Goal: Obtain resource: Download file/media

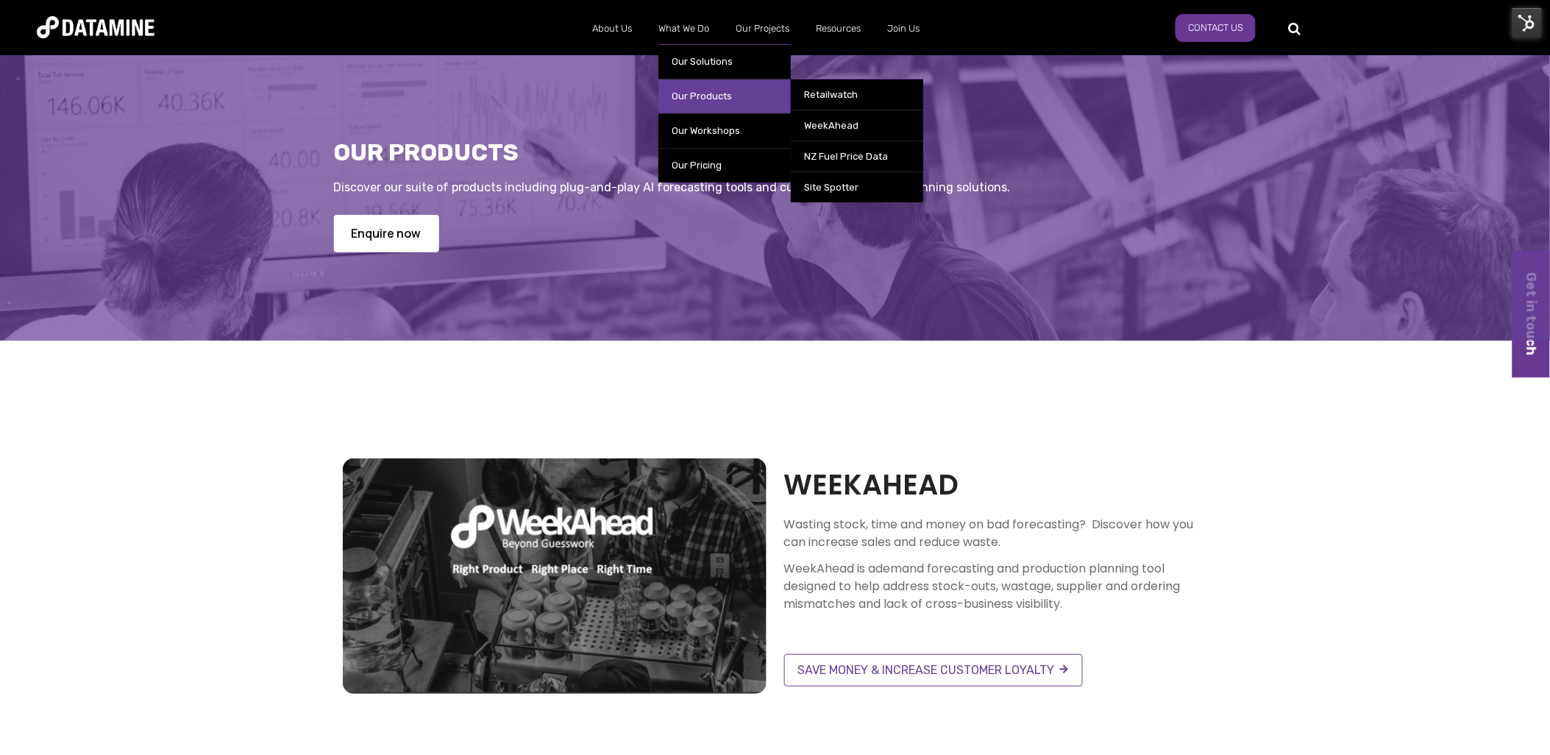
click at [725, 90] on link "Our Products" at bounding box center [725, 96] width 132 height 35
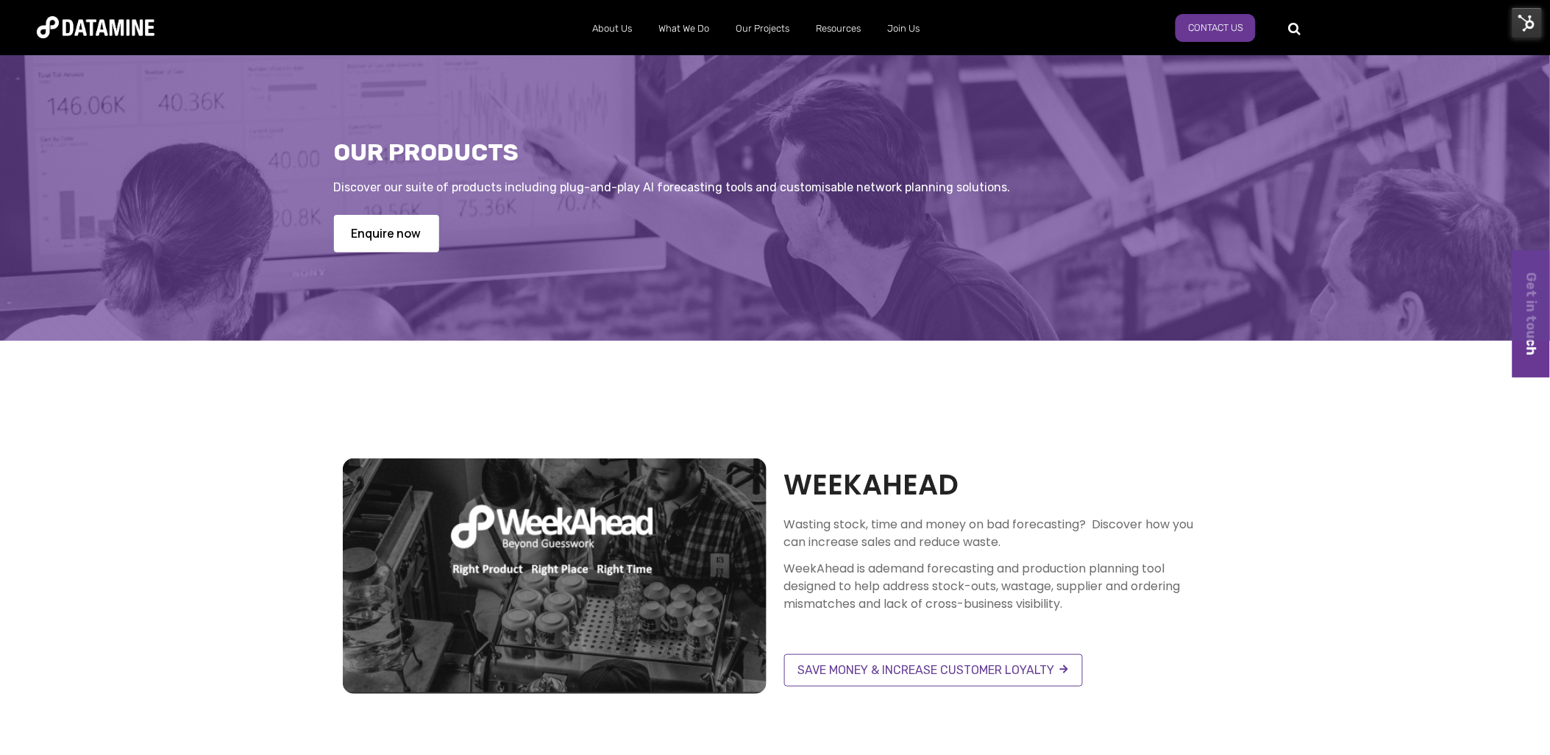
click at [1532, 21] on img at bounding box center [1527, 22] width 31 height 31
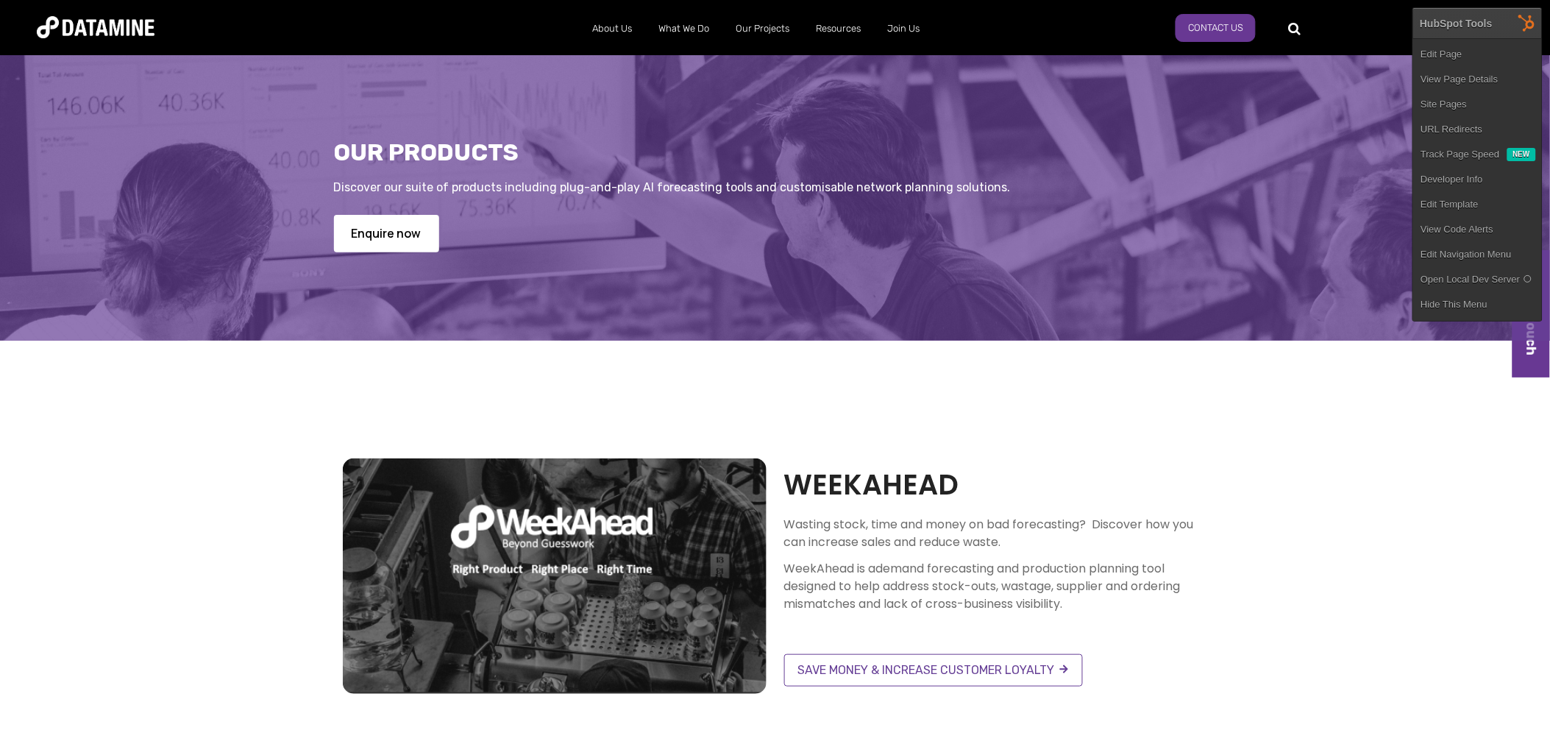
click at [1492, 52] on link "Edit Page" at bounding box center [1478, 54] width 129 height 25
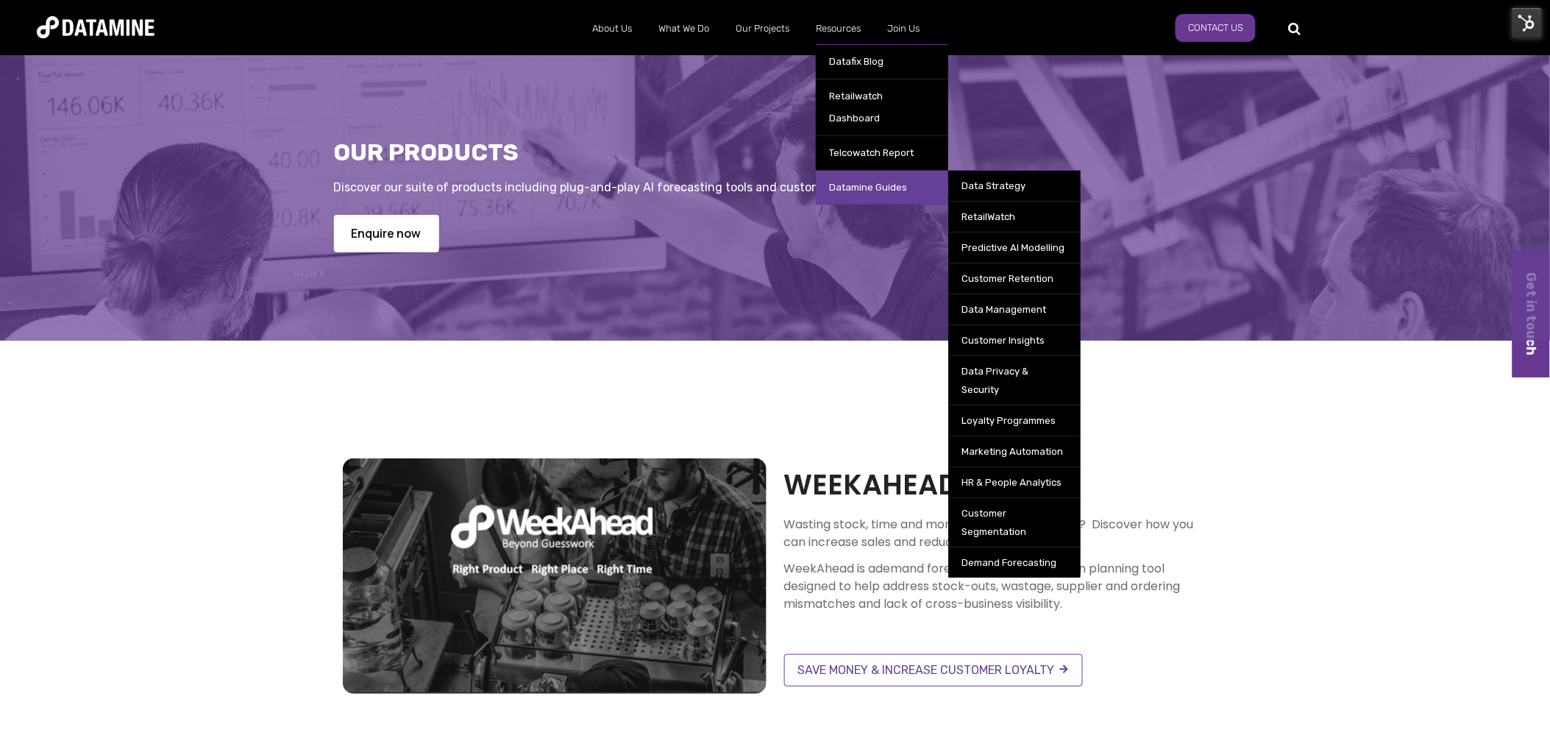
click at [864, 170] on link "Datamine Guides" at bounding box center [882, 187] width 132 height 35
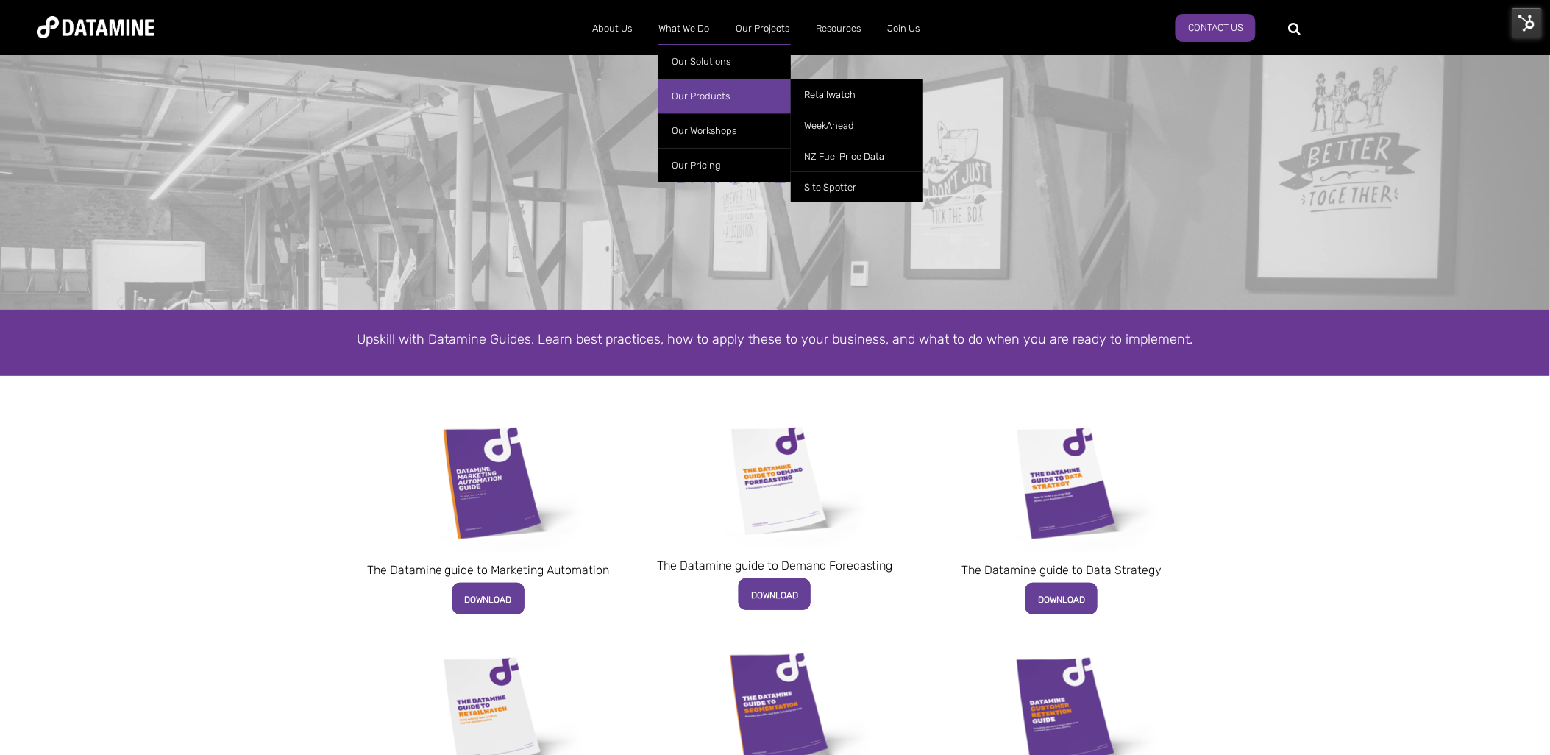
click at [700, 91] on link "Our Products" at bounding box center [725, 96] width 132 height 35
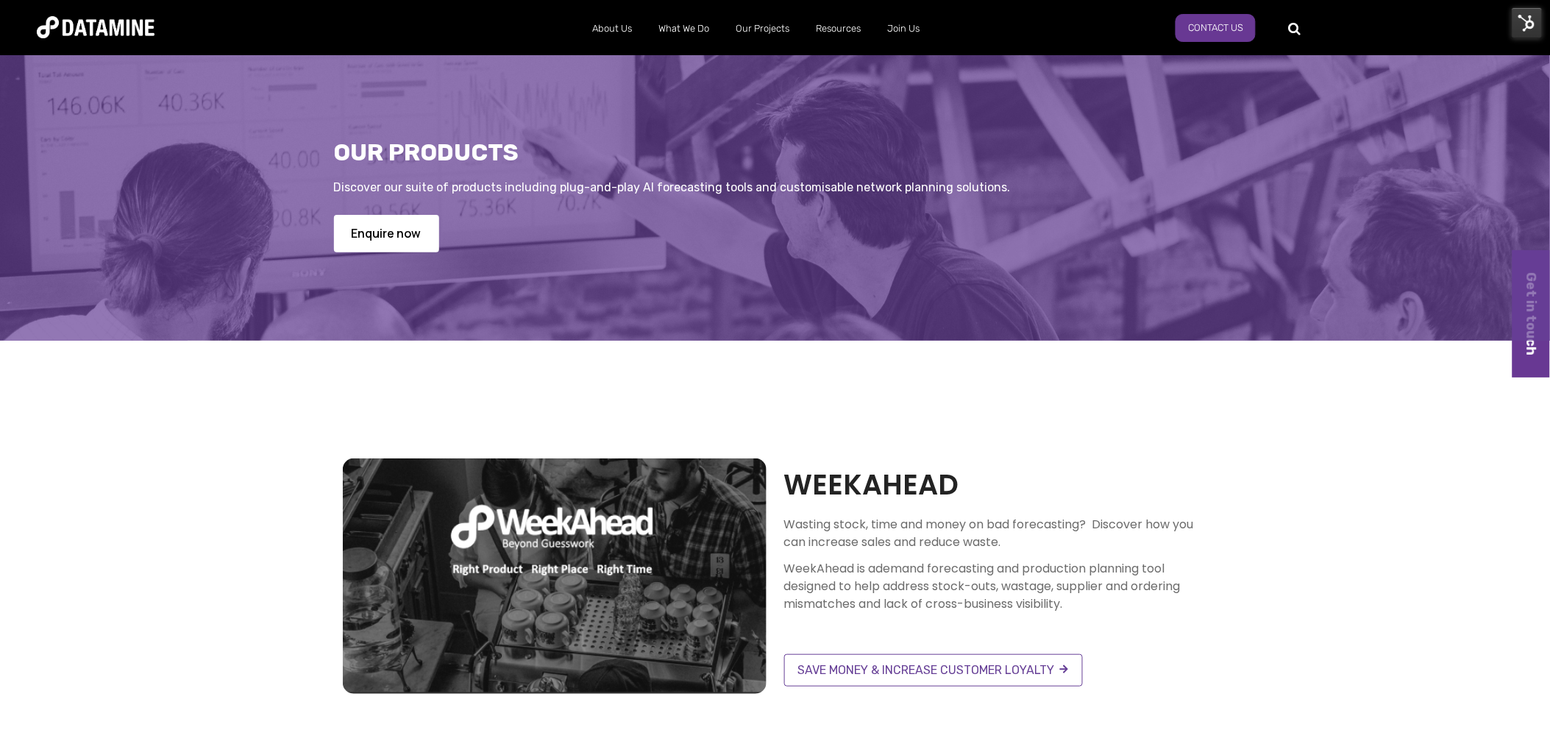
click at [1511, 17] on div at bounding box center [1406, 27] width 216 height 23
click at [1518, 17] on img at bounding box center [1527, 22] width 31 height 31
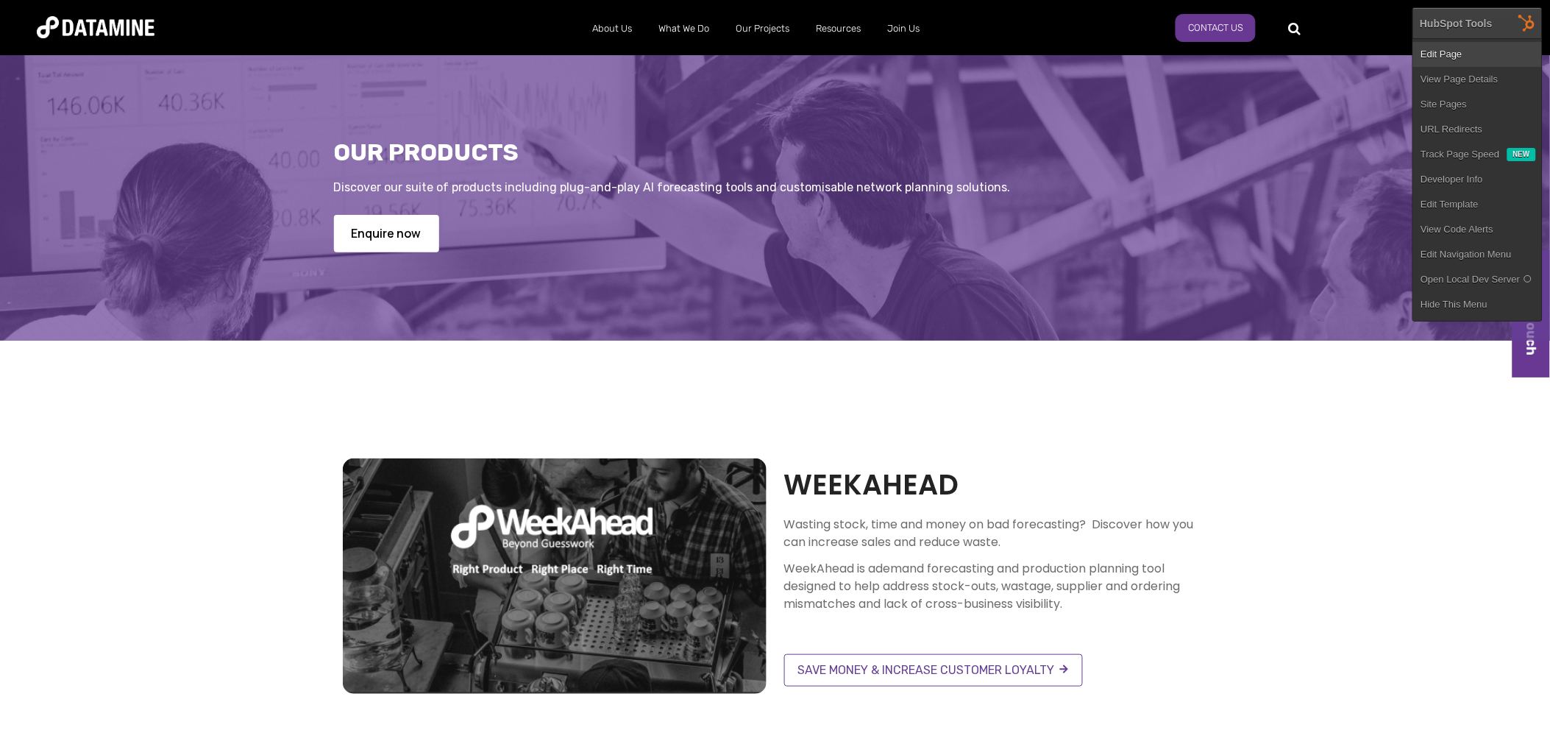
click at [1459, 56] on link "Edit Page" at bounding box center [1478, 54] width 129 height 25
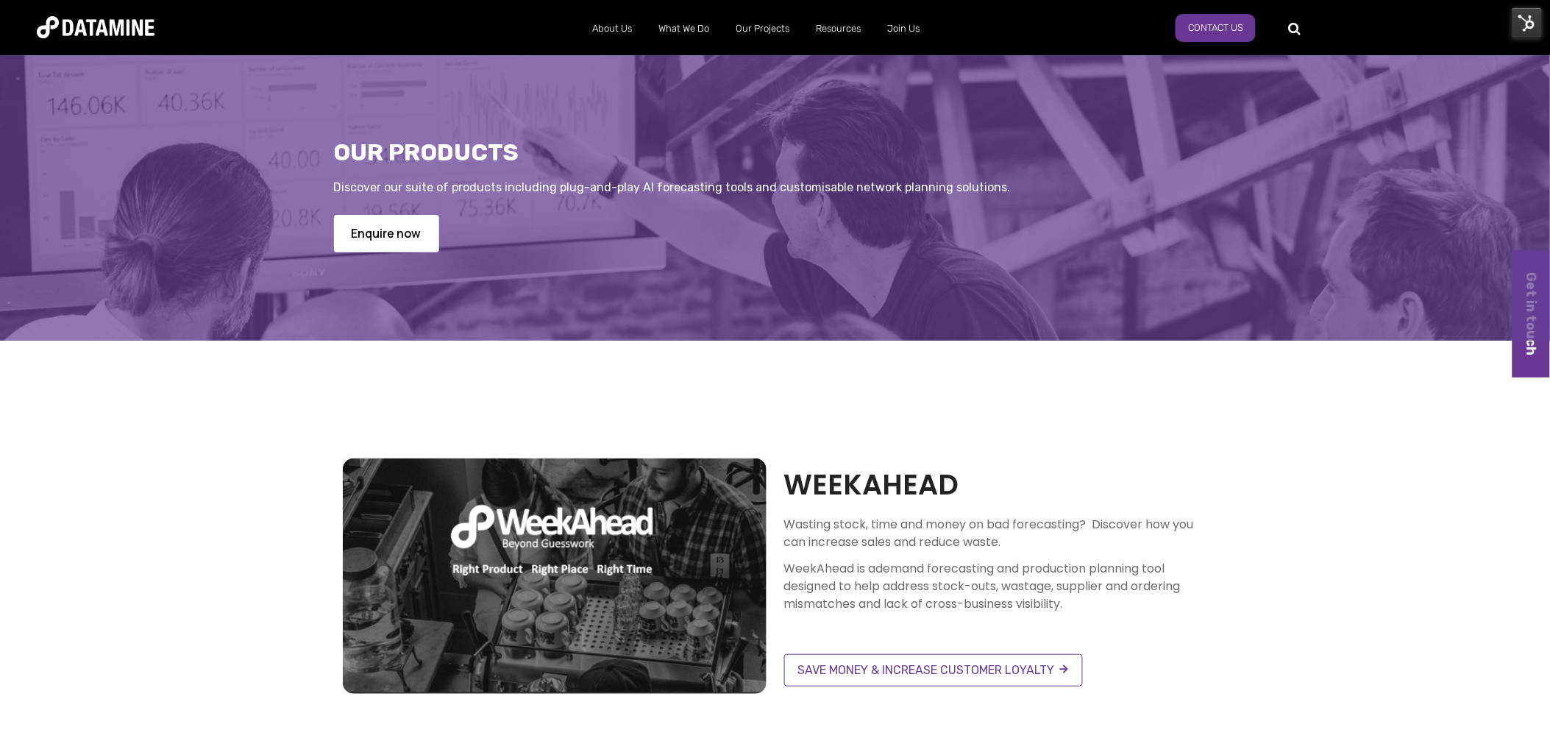
click at [1533, 16] on img at bounding box center [1527, 22] width 31 height 31
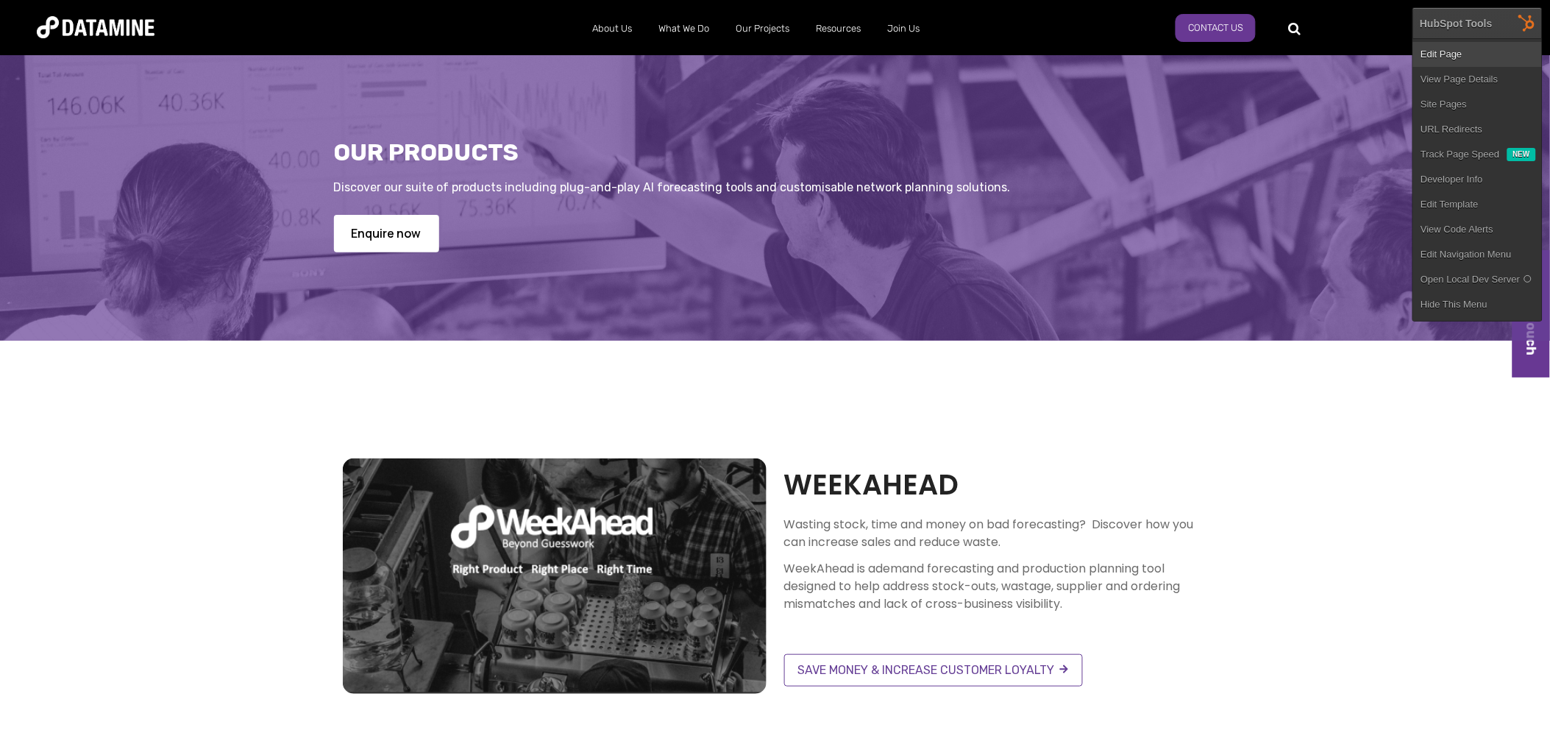
click at [1472, 50] on link "Edit Page" at bounding box center [1478, 54] width 129 height 25
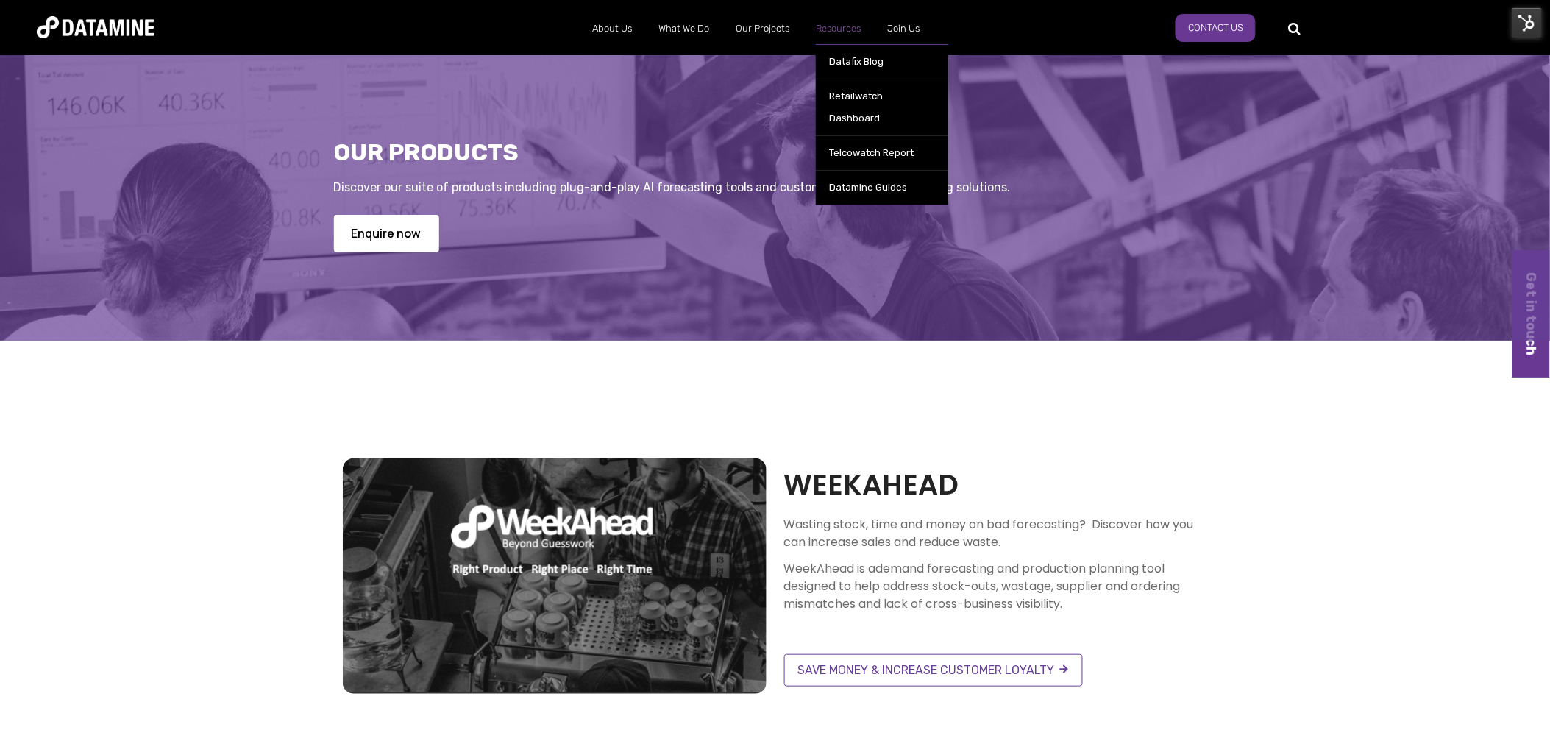
click at [847, 30] on link "Resources" at bounding box center [838, 29] width 71 height 38
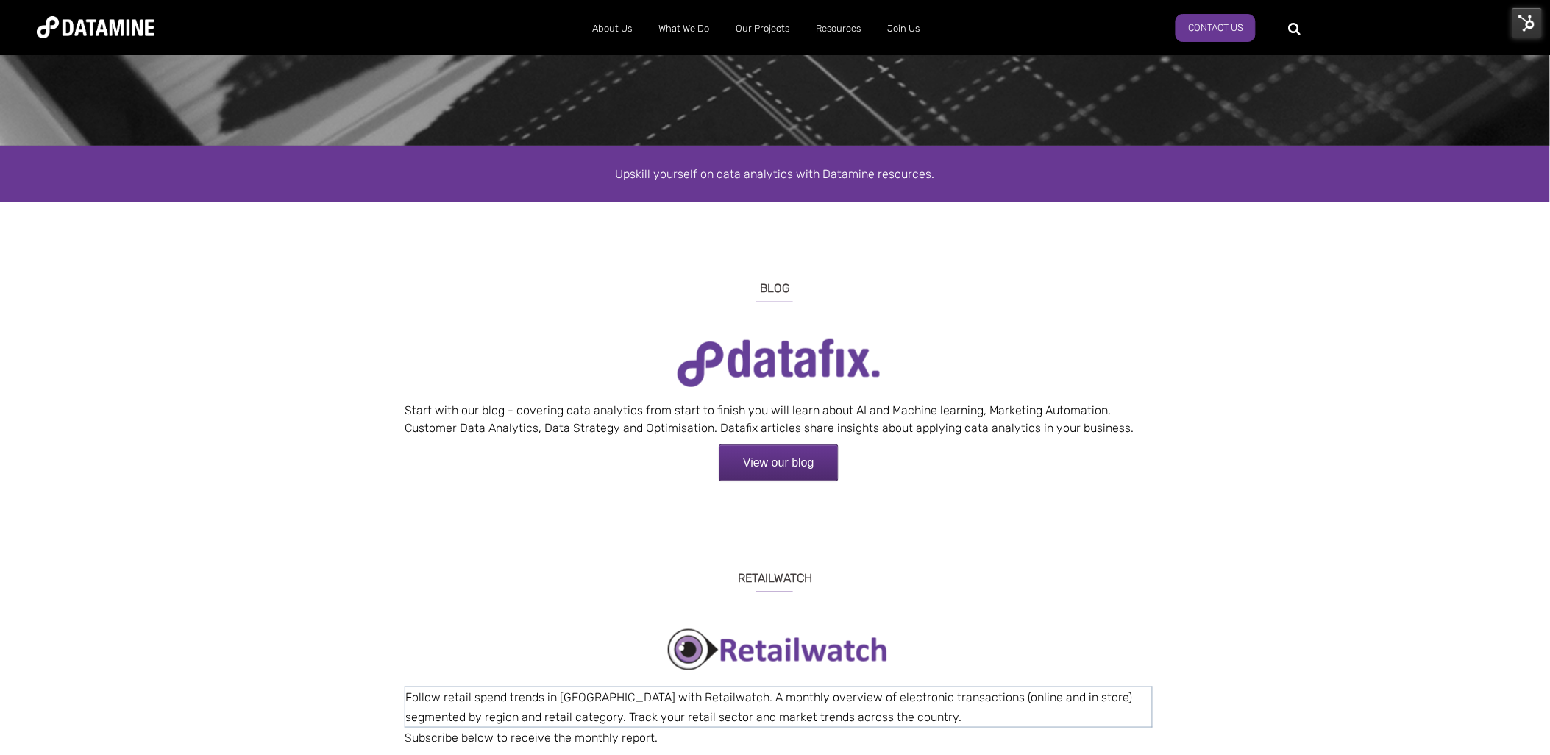
scroll to position [245, 0]
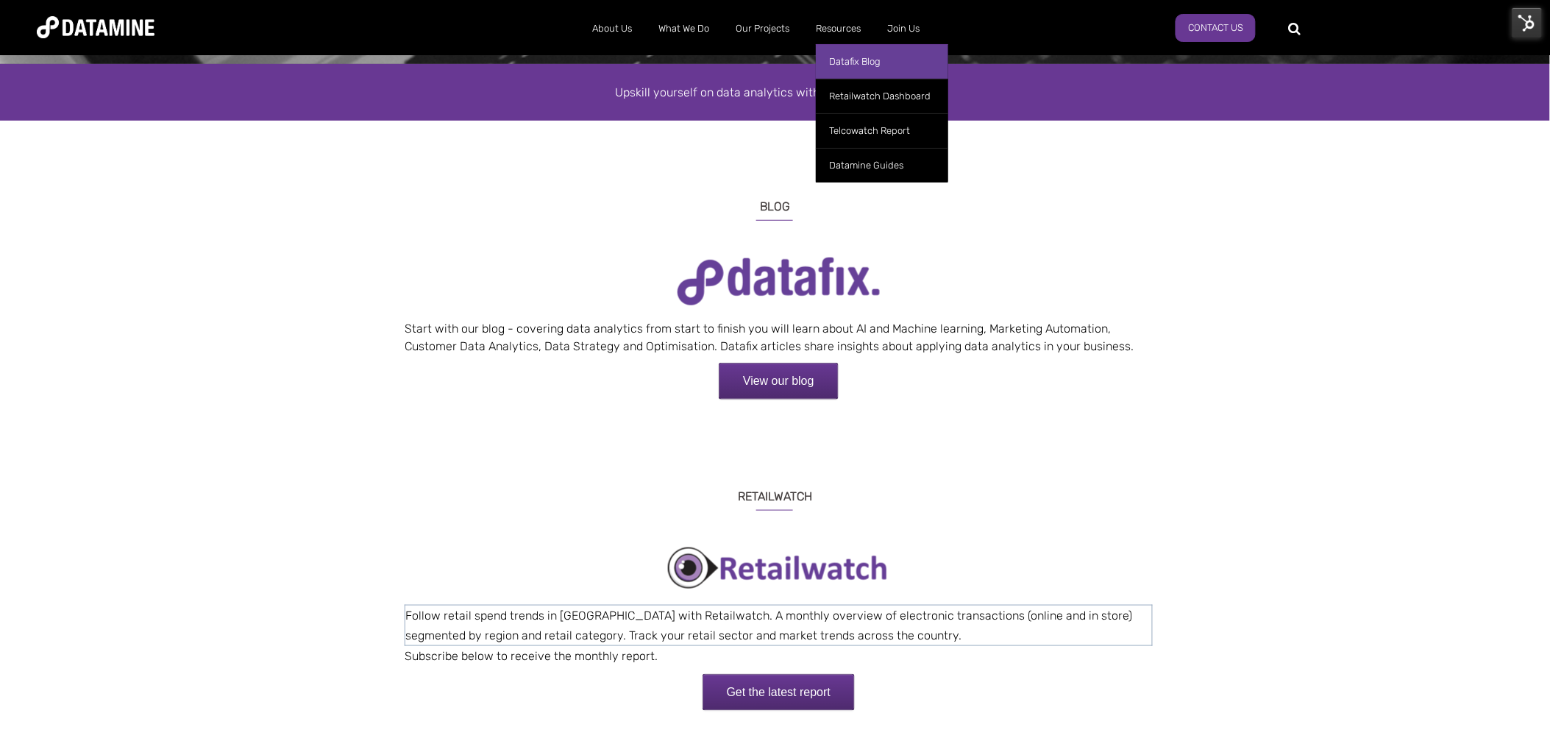
click at [851, 55] on link "Datafix Blog" at bounding box center [882, 61] width 132 height 35
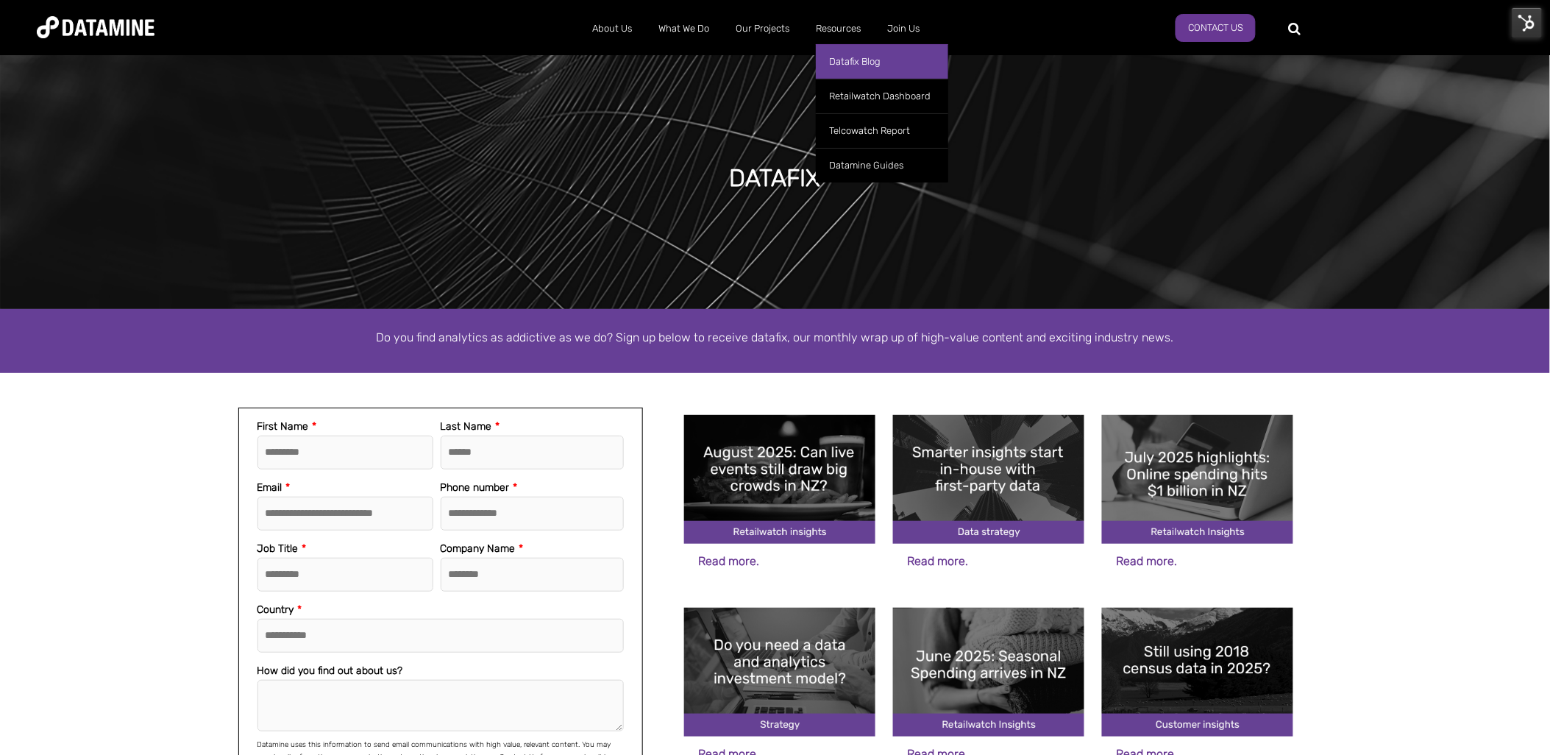
click at [856, 59] on link "Datafix Blog" at bounding box center [882, 61] width 132 height 35
click at [837, 27] on link "Resources" at bounding box center [838, 29] width 71 height 38
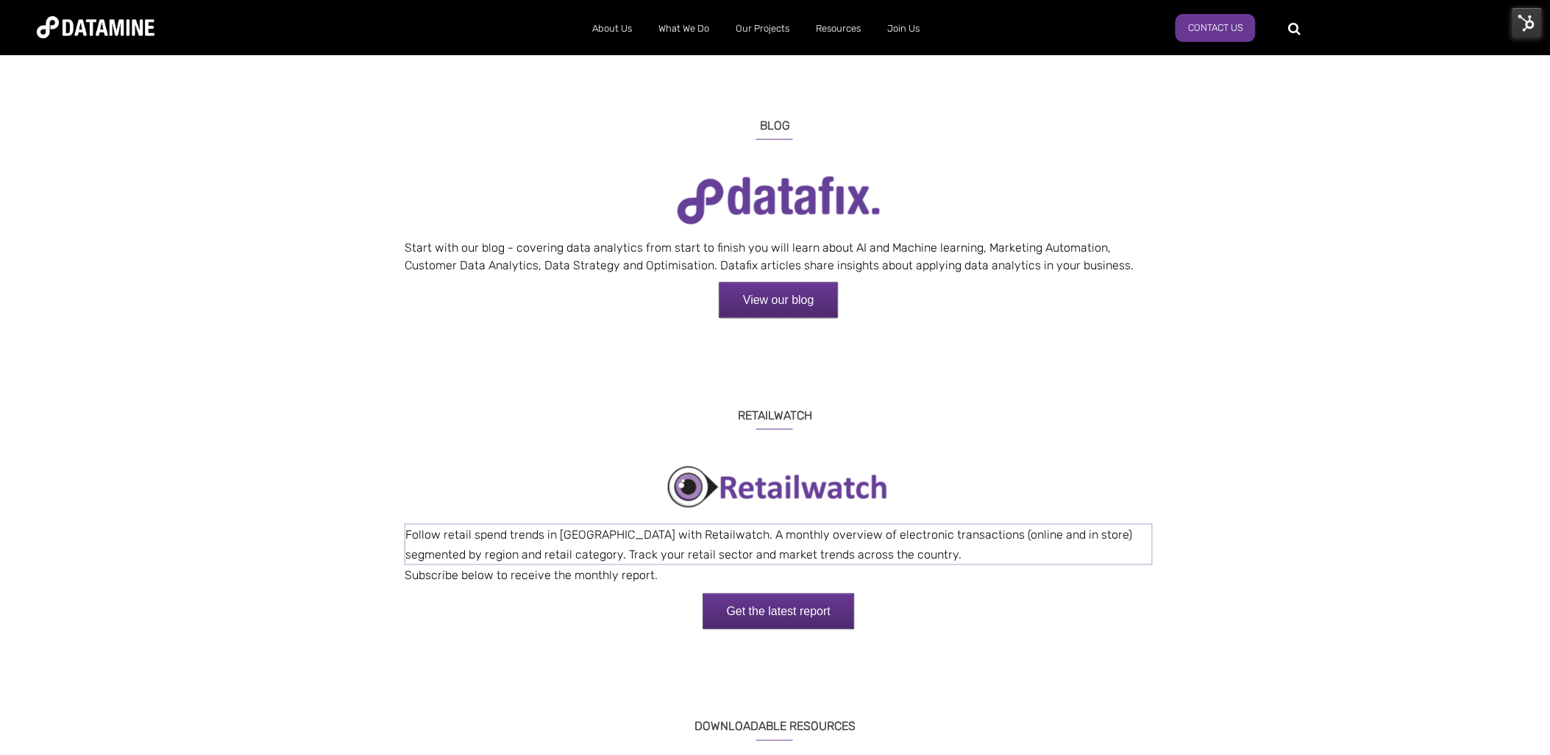
scroll to position [82, 0]
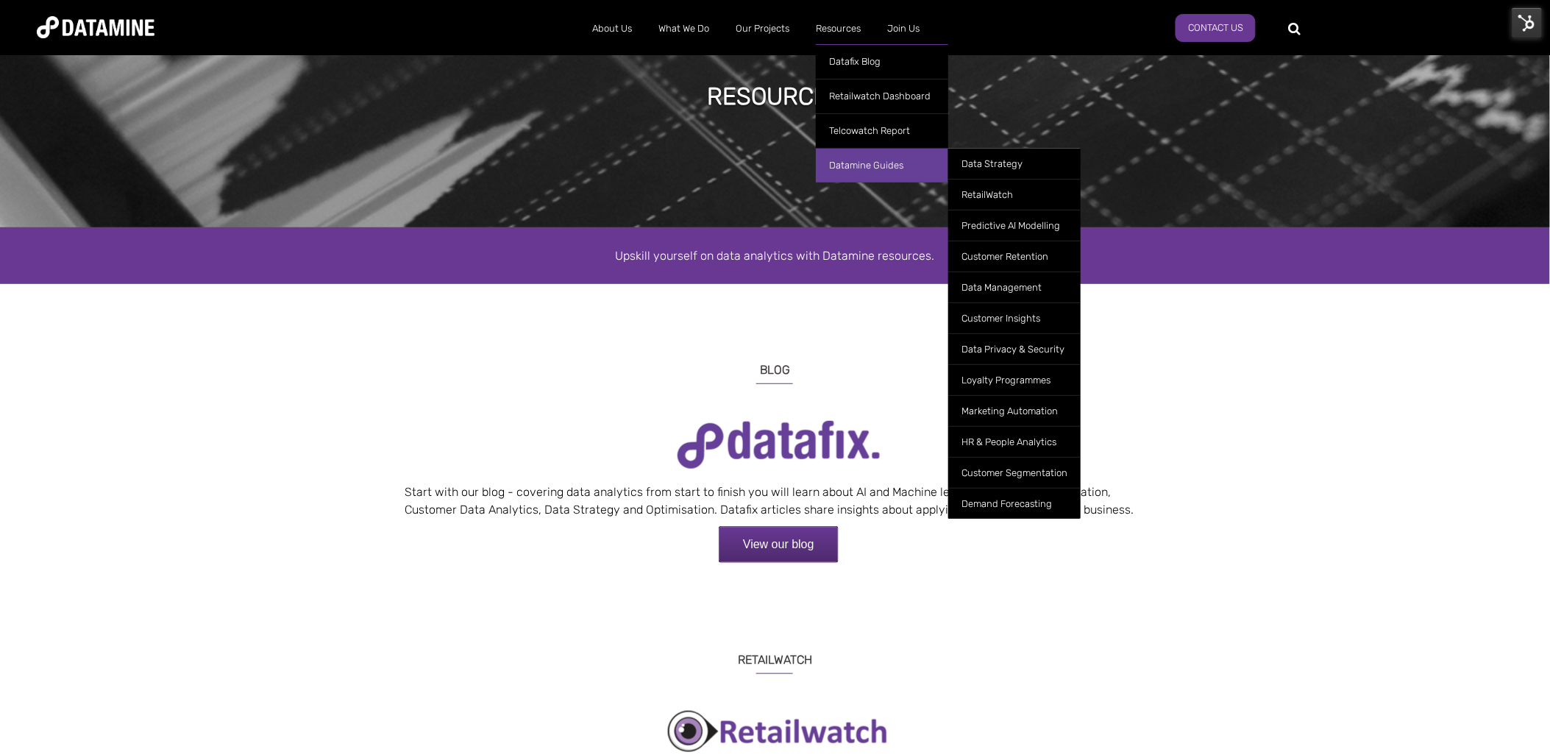
click at [874, 168] on link "Datamine Guides" at bounding box center [882, 165] width 132 height 35
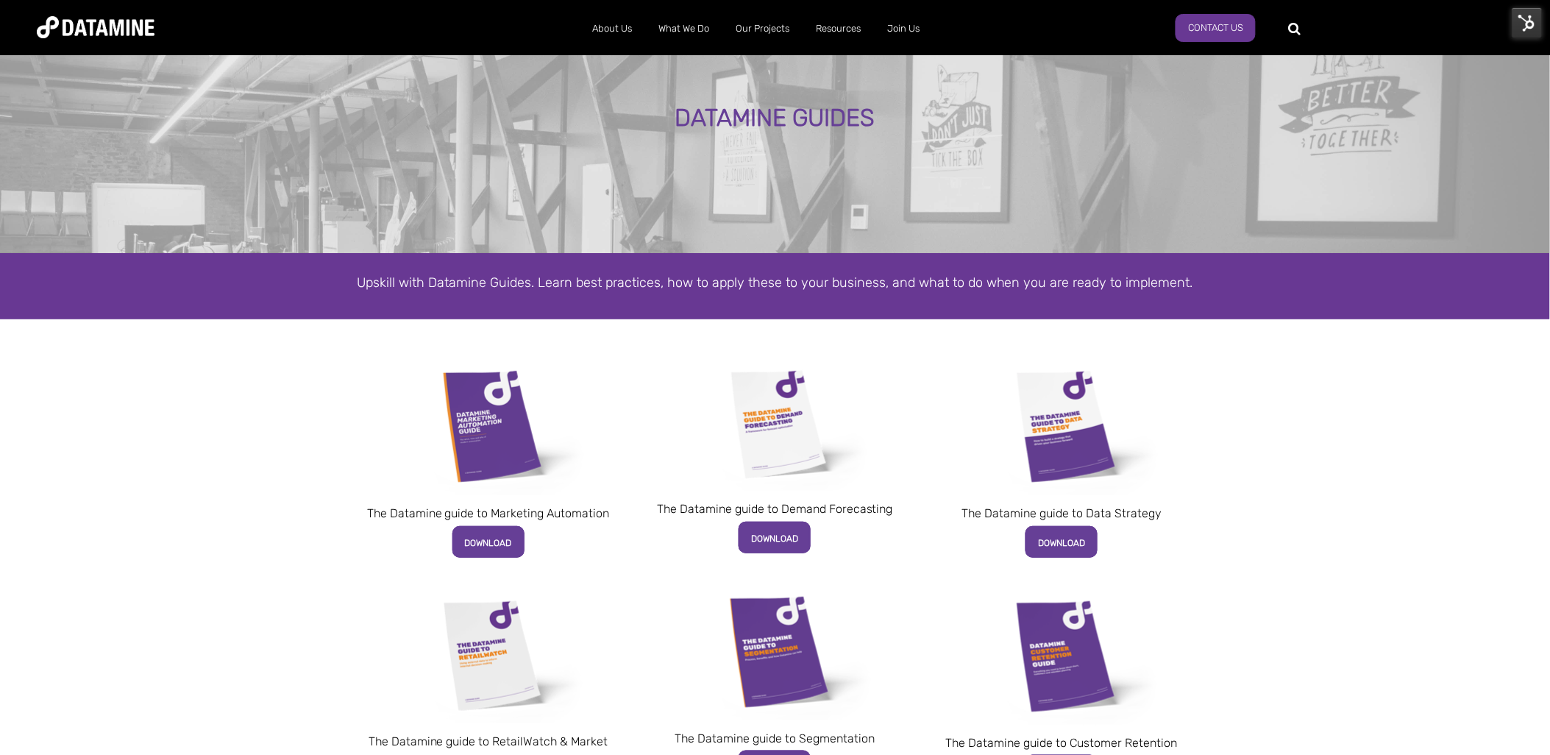
scroll to position [82, 0]
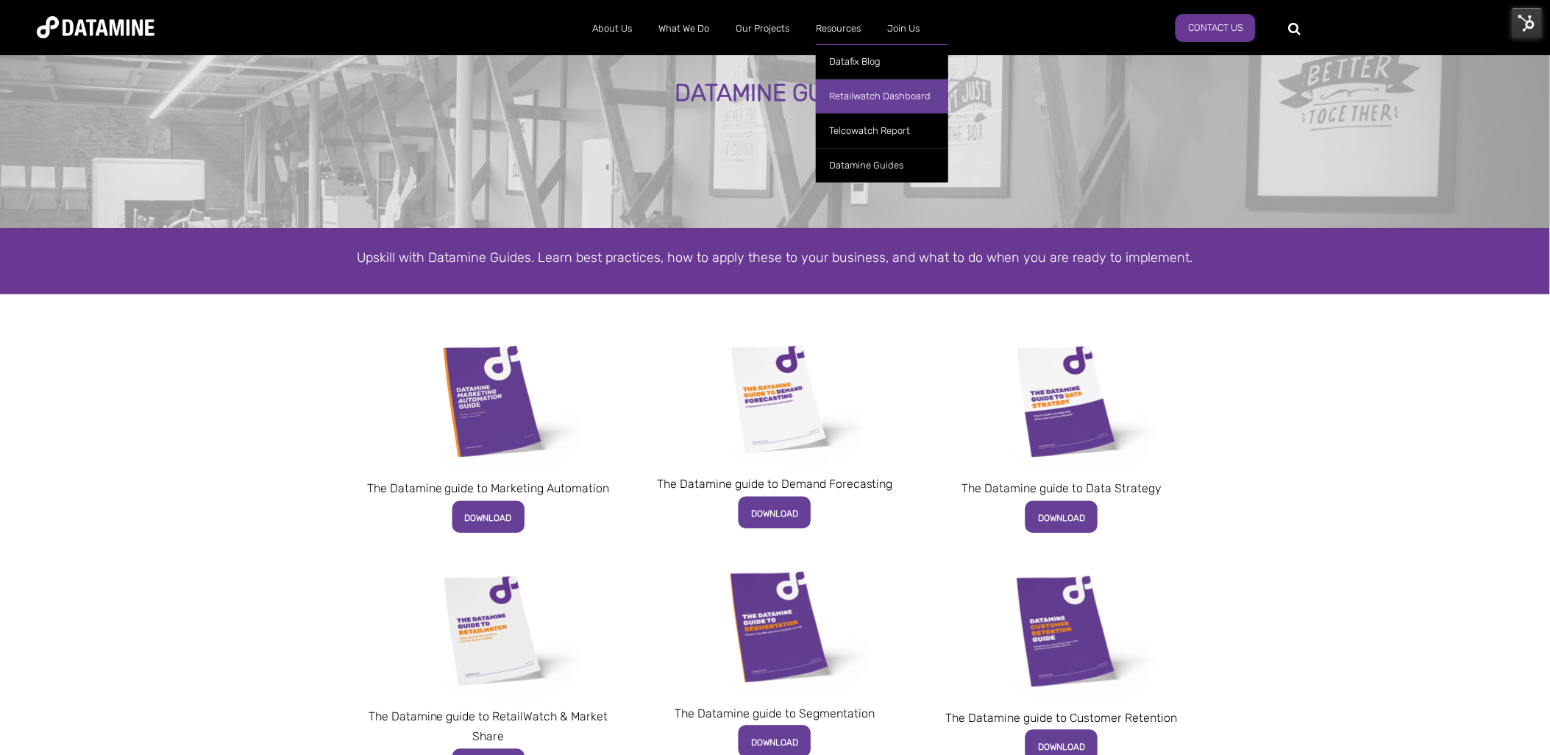
click at [849, 91] on link "Retailwatch Dashboard" at bounding box center [882, 96] width 132 height 35
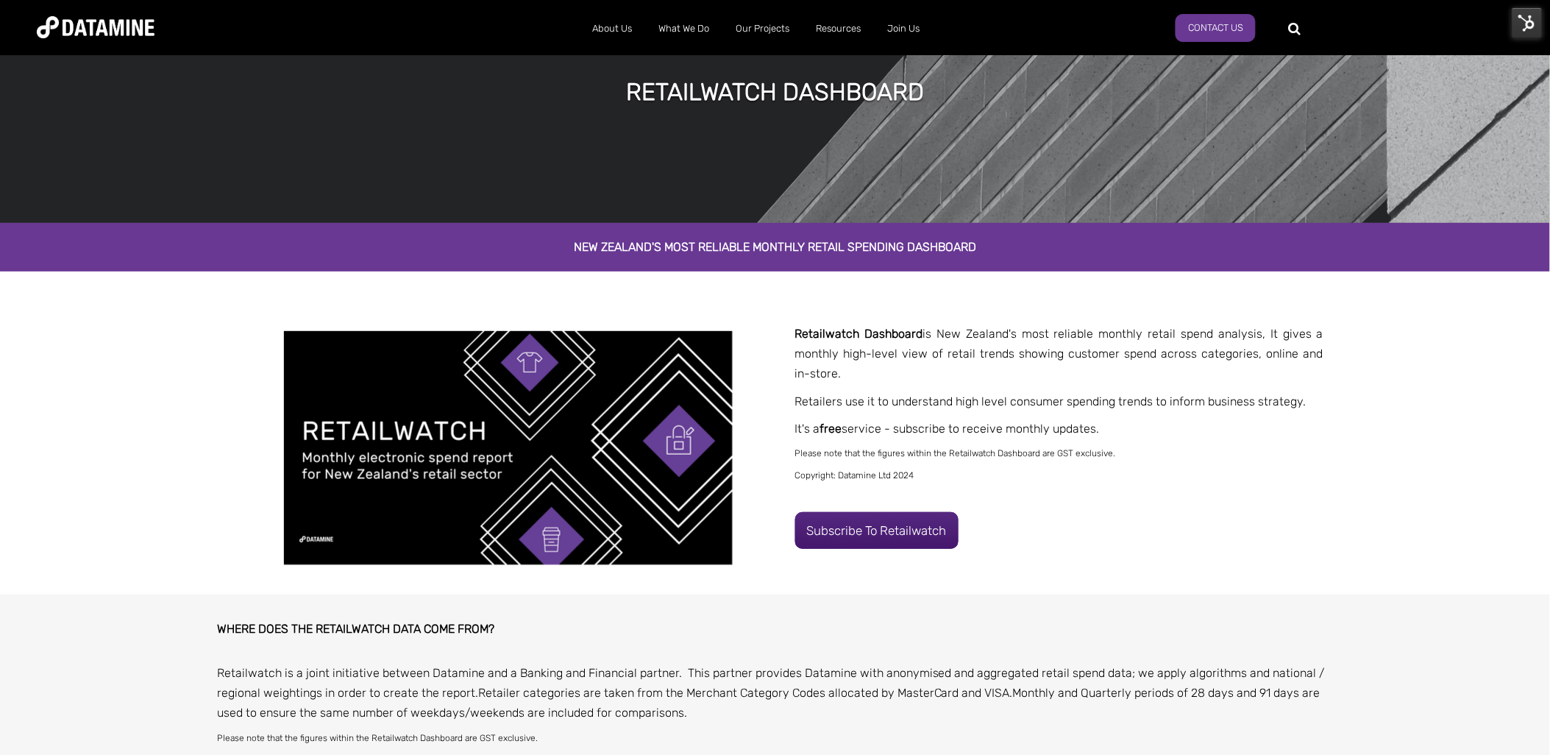
scroll to position [82, 0]
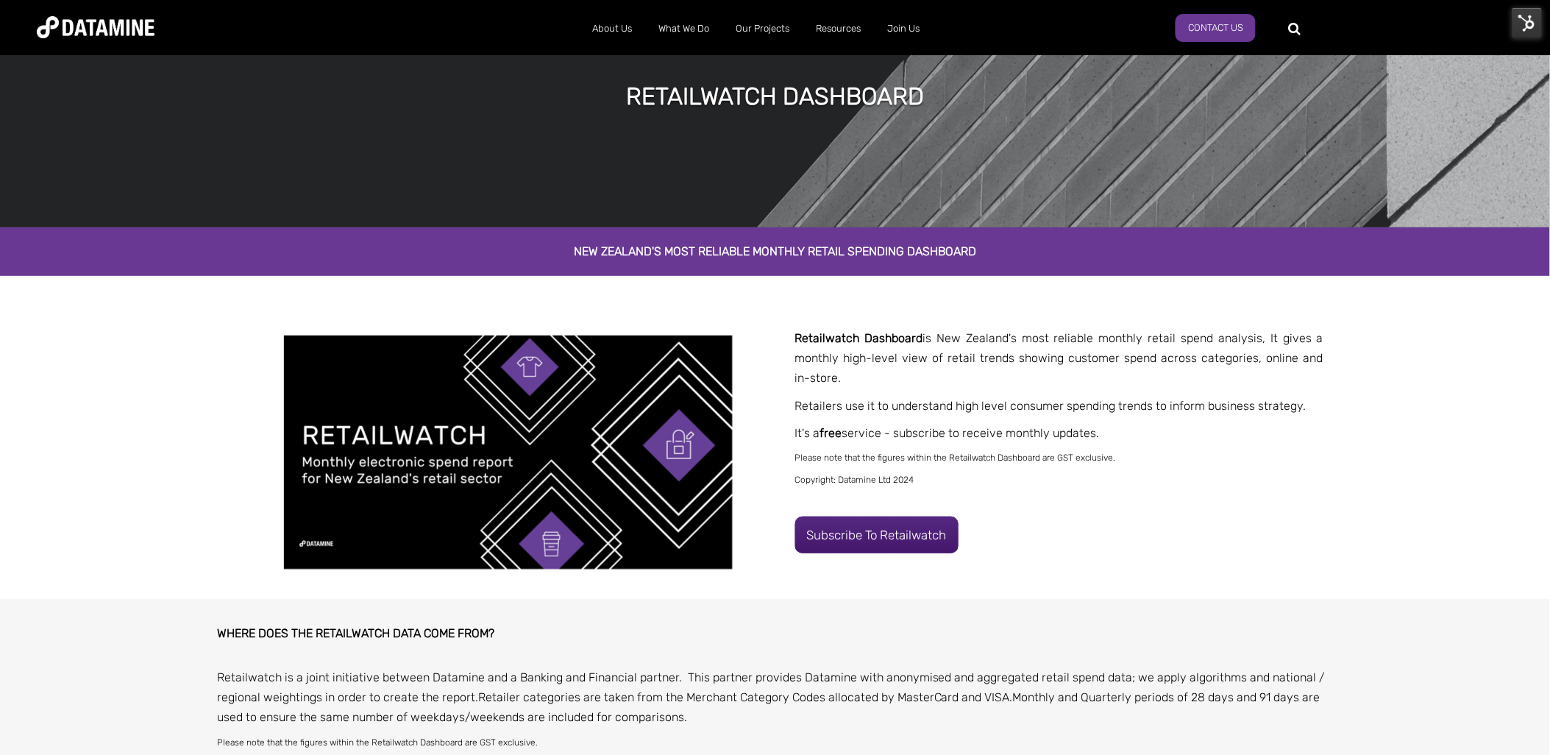
drag, startPoint x: 839, startPoint y: 371, endPoint x: 779, endPoint y: 324, distance: 76.5
click at [779, 324] on div "**********" at bounding box center [775, 445] width 1550 height 308
drag, startPoint x: 1113, startPoint y: 430, endPoint x: 793, endPoint y: 336, distance: 334.4
click at [793, 336] on div "**********" at bounding box center [775, 445] width 1550 height 308
copy span "Retailwatch Dashboard is New Zealand's most reliable monthly retail spend analy…"
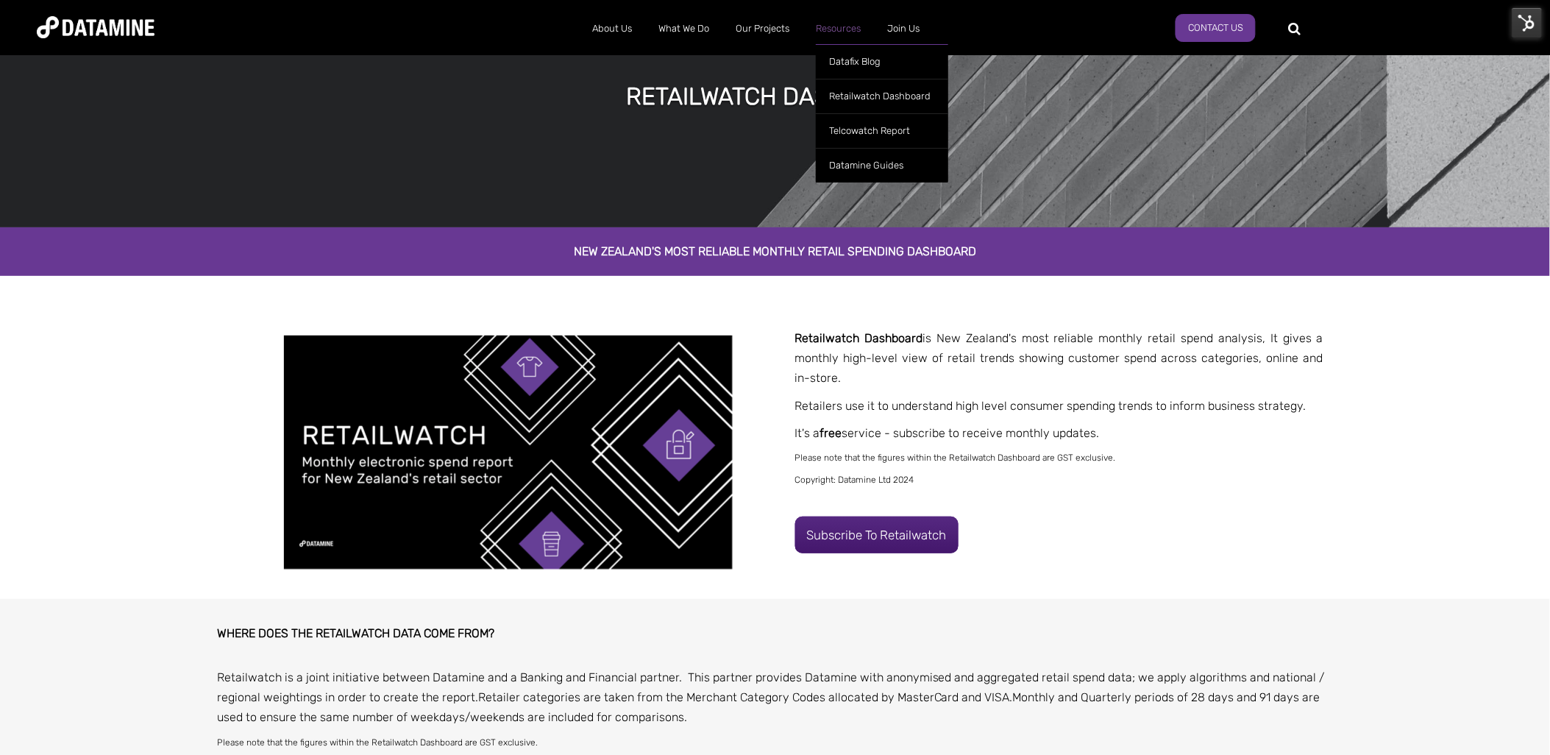
click at [844, 21] on link "Resources" at bounding box center [838, 29] width 71 height 38
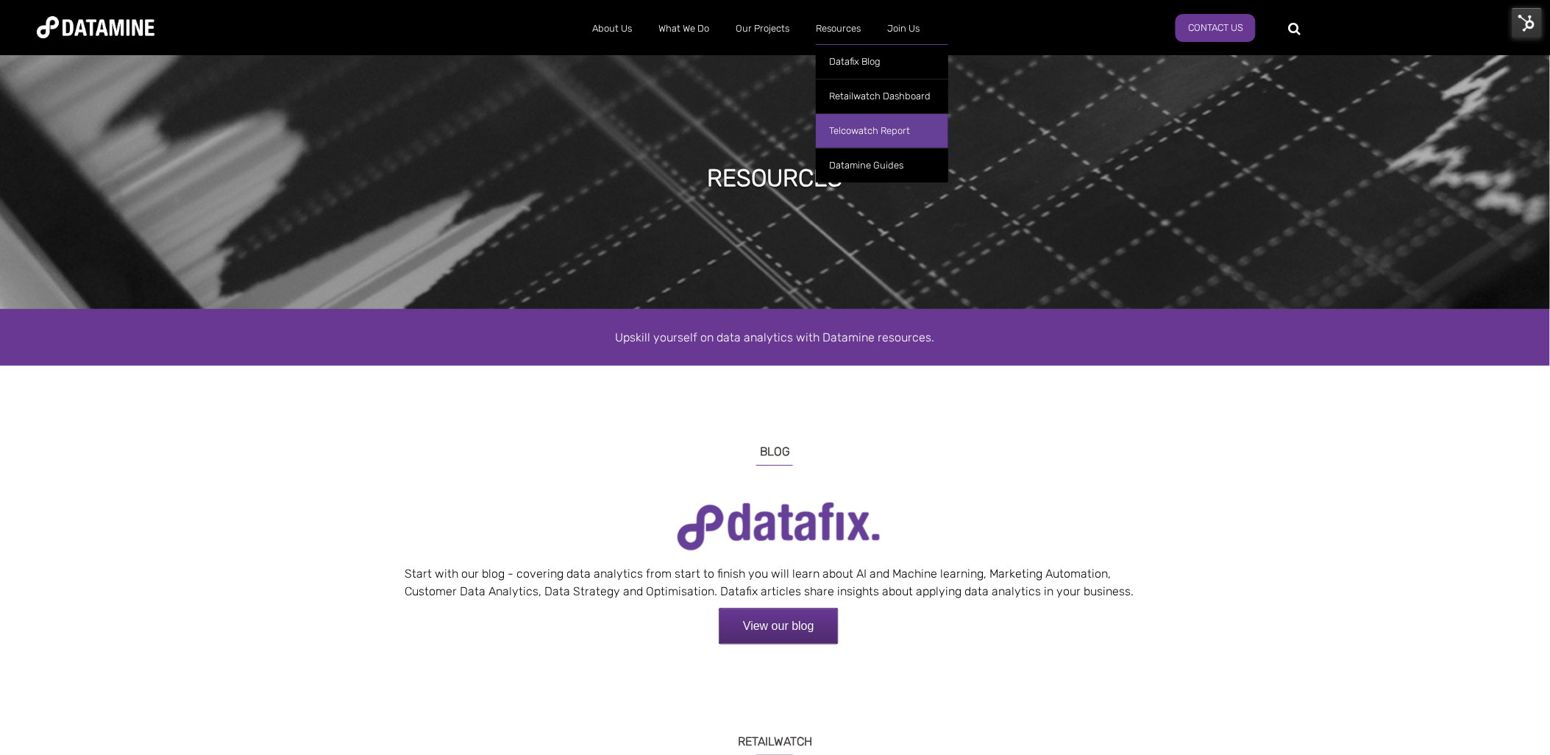
click at [888, 130] on link "Telcowatch Report" at bounding box center [882, 130] width 132 height 35
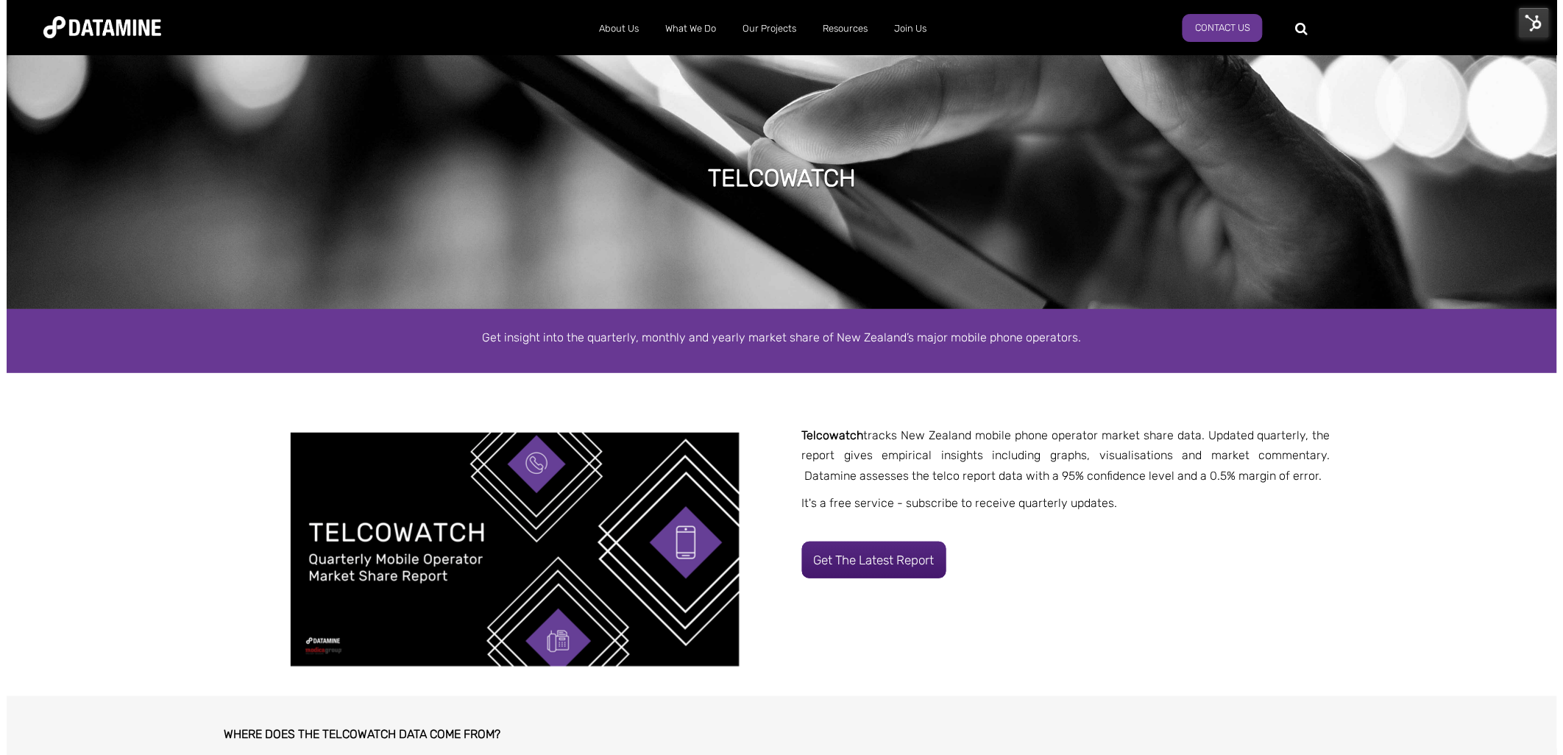
scroll to position [163, 0]
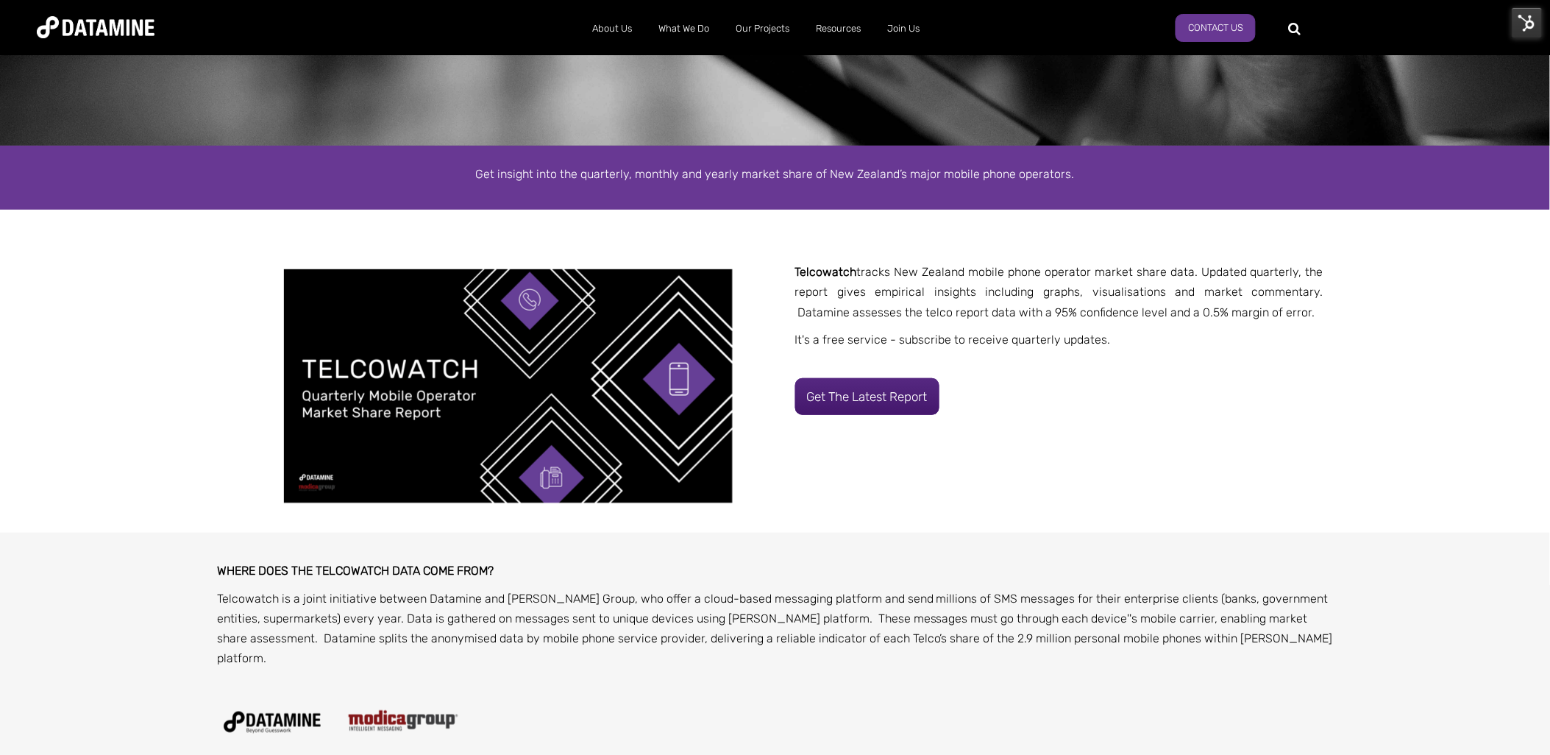
drag, startPoint x: 1207, startPoint y: 300, endPoint x: 780, endPoint y: 274, distance: 427.6
click at [780, 274] on div "**********" at bounding box center [775, 379] width 1550 height 308
drag, startPoint x: 1339, startPoint y: 405, endPoint x: 1320, endPoint y: 388, distance: 25.5
click at [1338, 403] on div "**********" at bounding box center [1172, 396] width 755 height 21
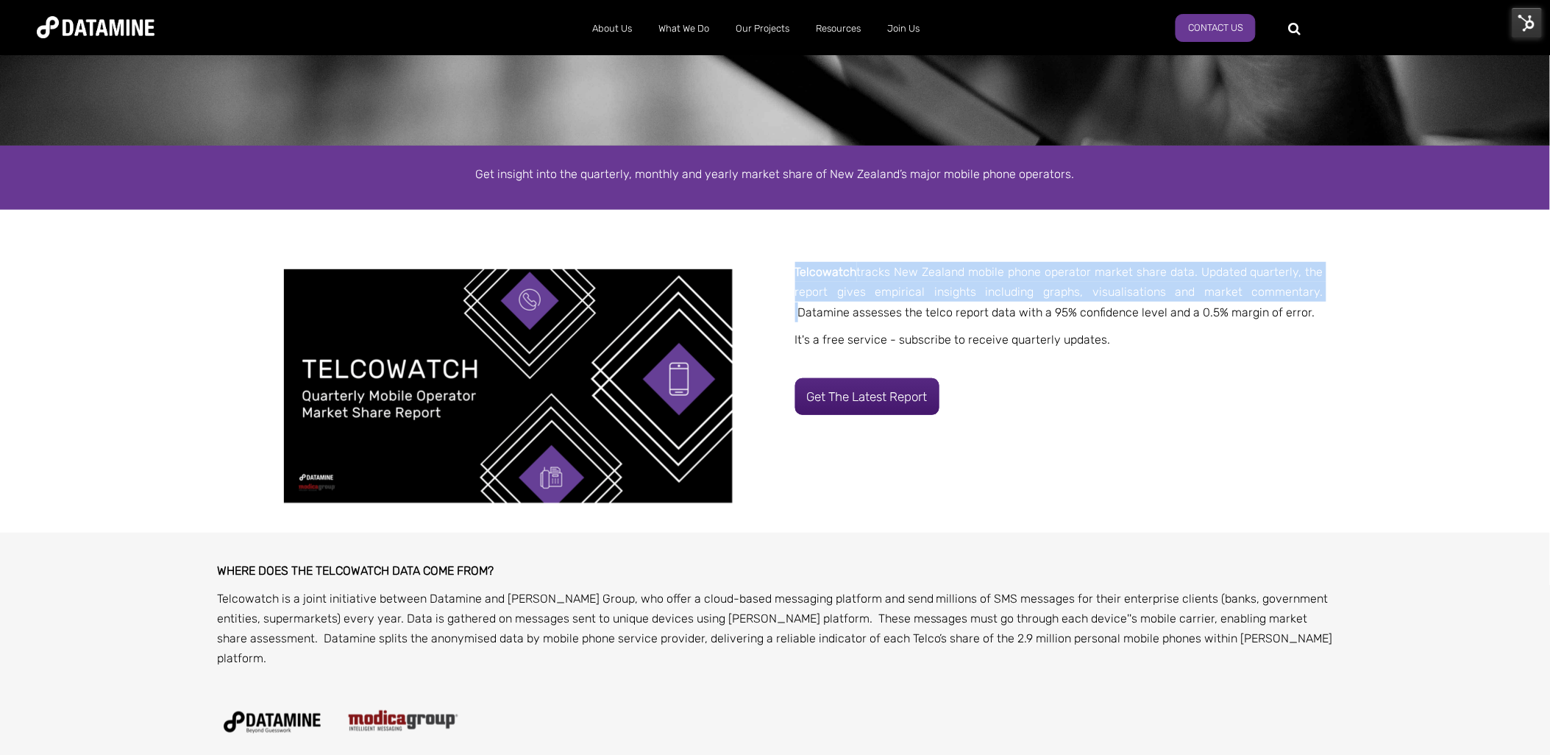
drag, startPoint x: 1269, startPoint y: 288, endPoint x: 764, endPoint y: 267, distance: 505.2
click at [764, 267] on div "**********" at bounding box center [775, 379] width 1550 height 308
copy div "Telcowatch tracks New Zealand mobile phone operator market share data. Updated …"
click at [871, 400] on link "Get the latest report" at bounding box center [867, 396] width 144 height 37
select select "*****"
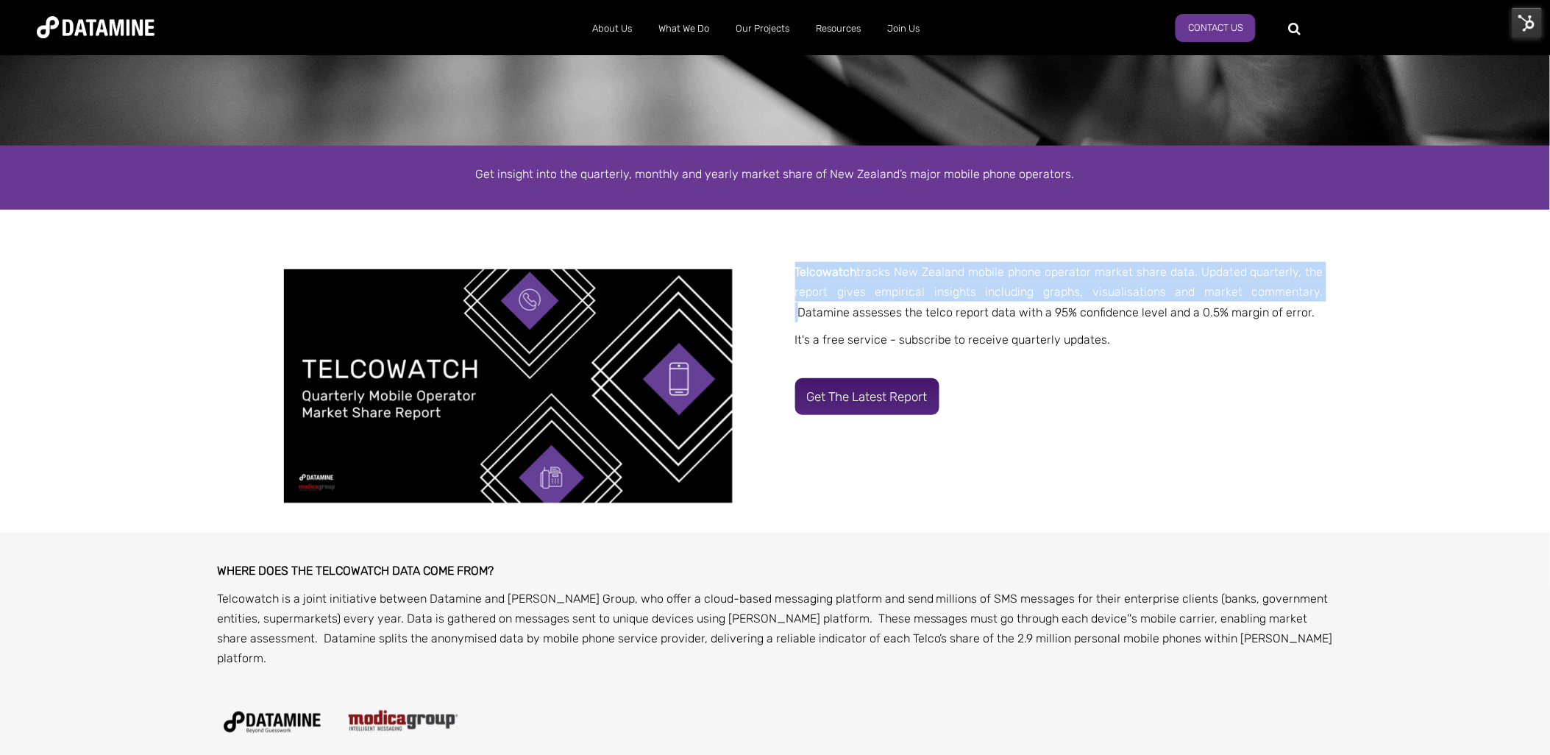
select select "**********"
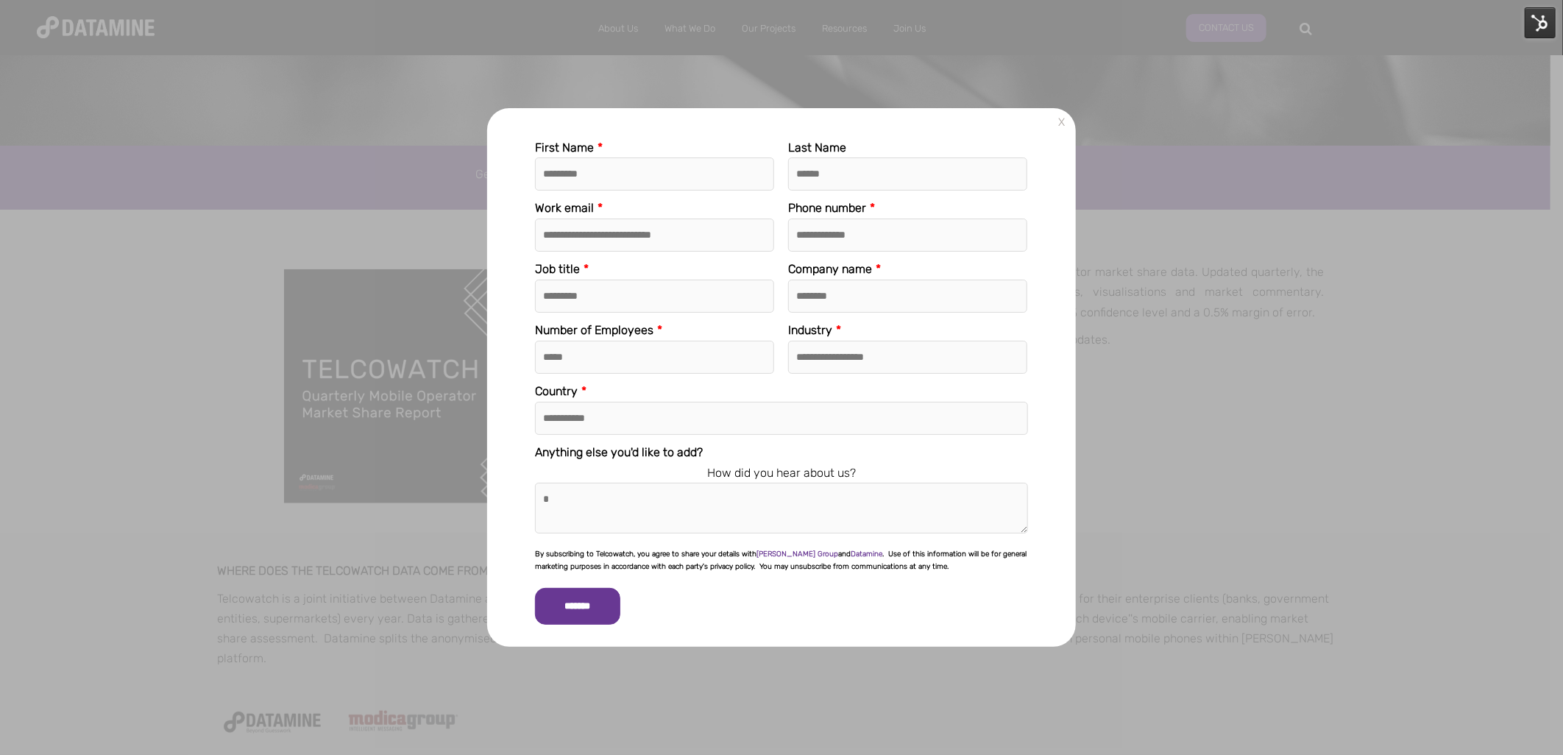
click at [1395, 185] on div "**********" at bounding box center [781, 377] width 1563 height 755
click at [475, 159] on div "**********" at bounding box center [781, 377] width 1563 height 755
click at [1305, 71] on div "**********" at bounding box center [781, 377] width 1563 height 755
click at [343, 486] on div "**********" at bounding box center [781, 377] width 1563 height 755
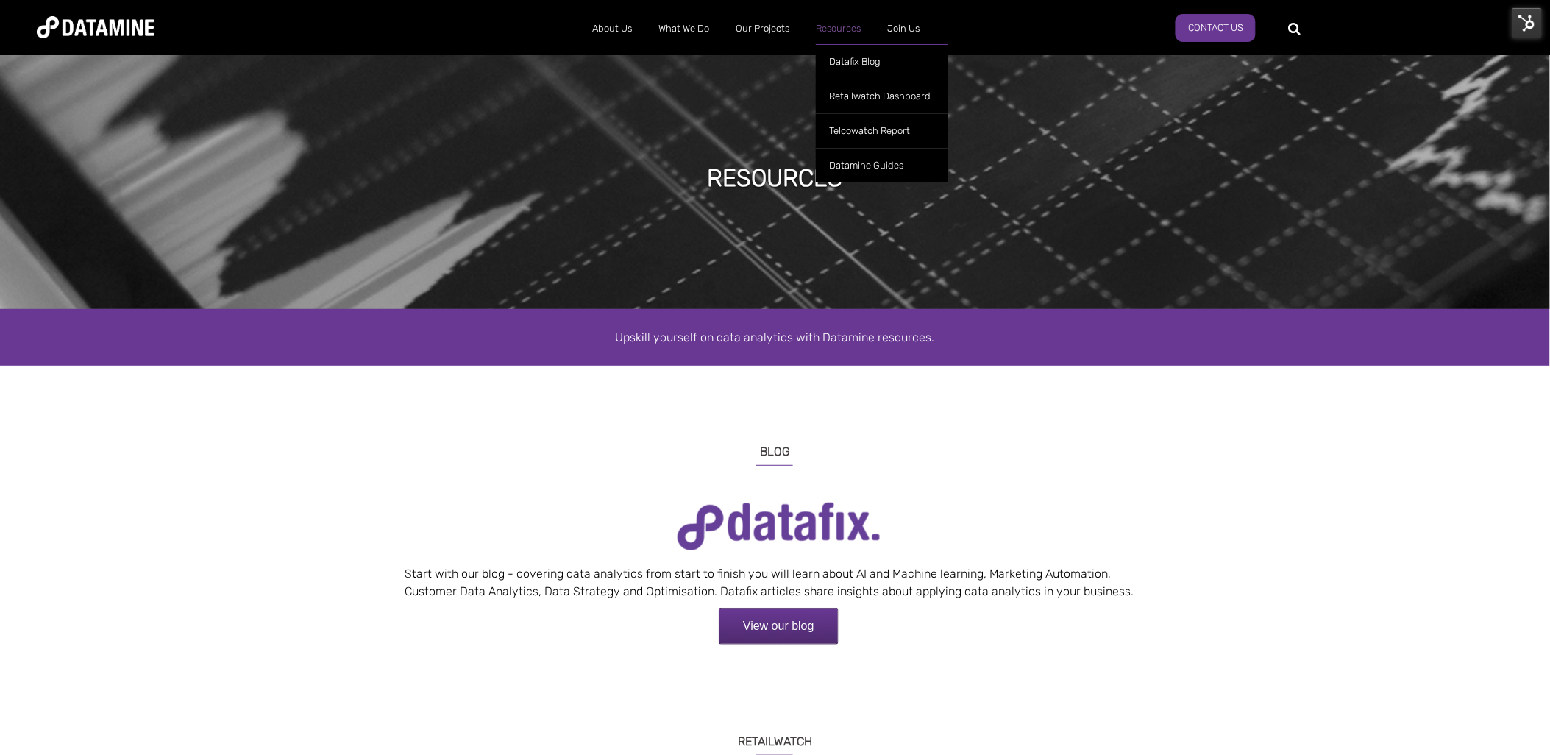
click at [829, 26] on link "Resources" at bounding box center [838, 29] width 71 height 38
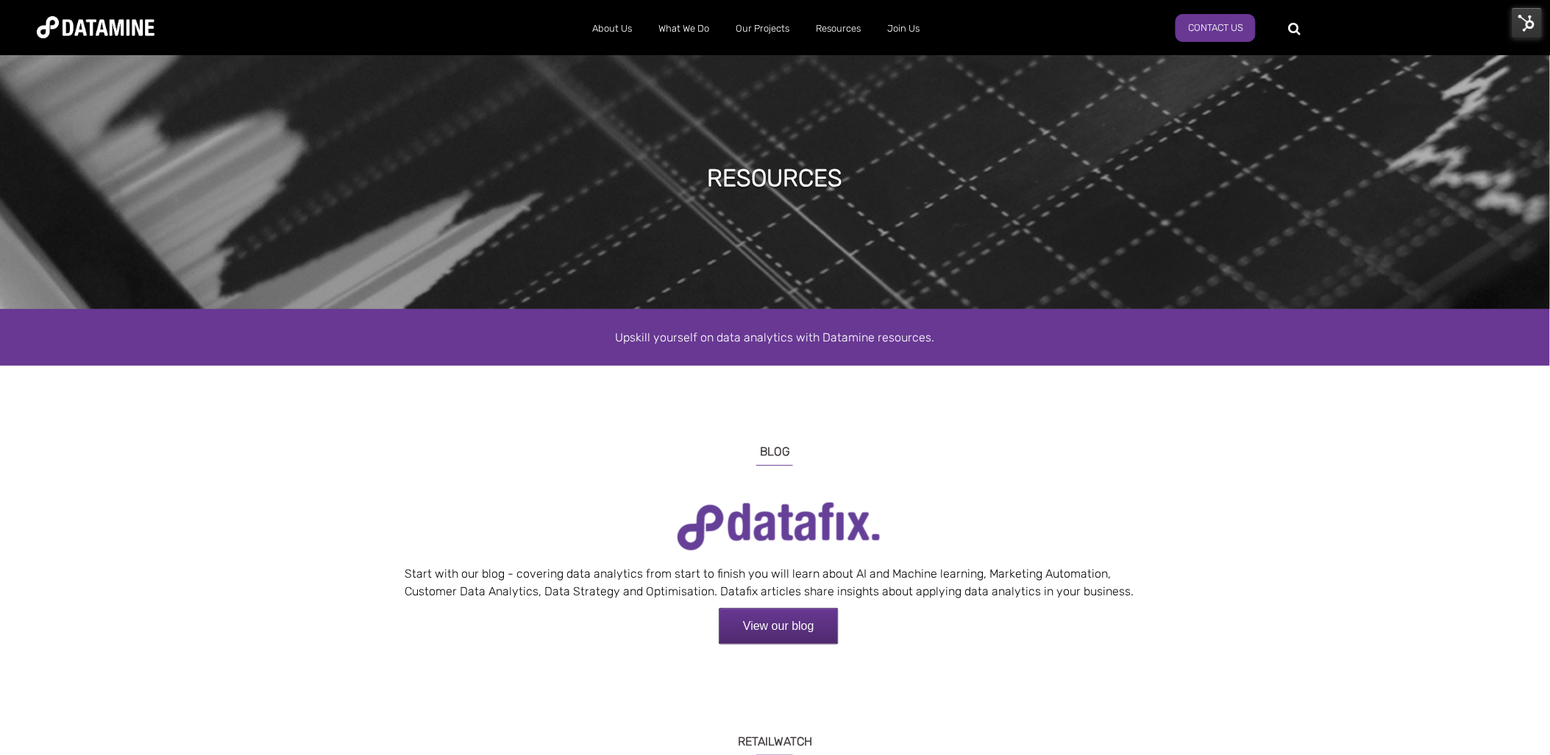
click at [1525, 27] on img at bounding box center [1527, 22] width 31 height 31
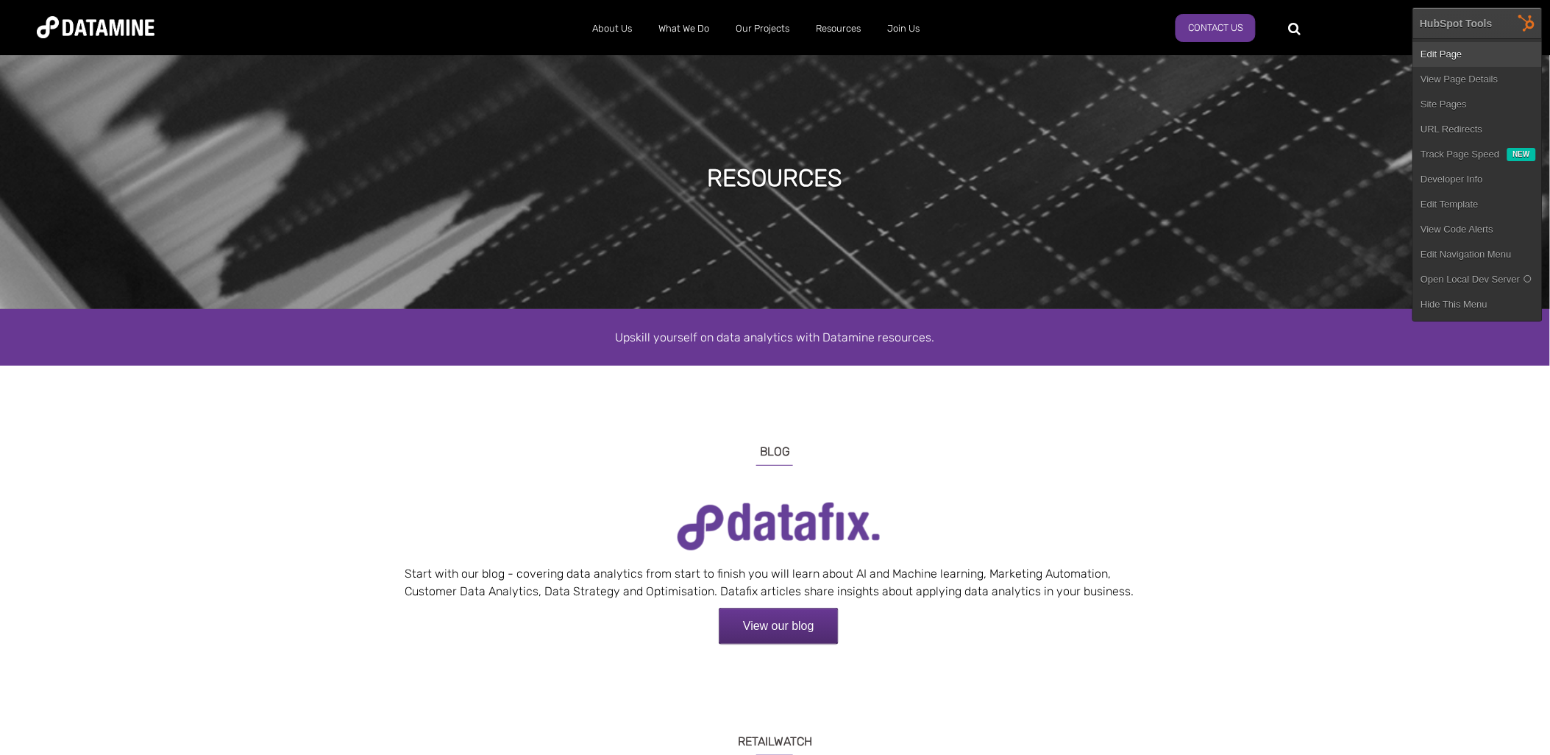
click at [1454, 56] on link "Edit Page" at bounding box center [1478, 54] width 129 height 25
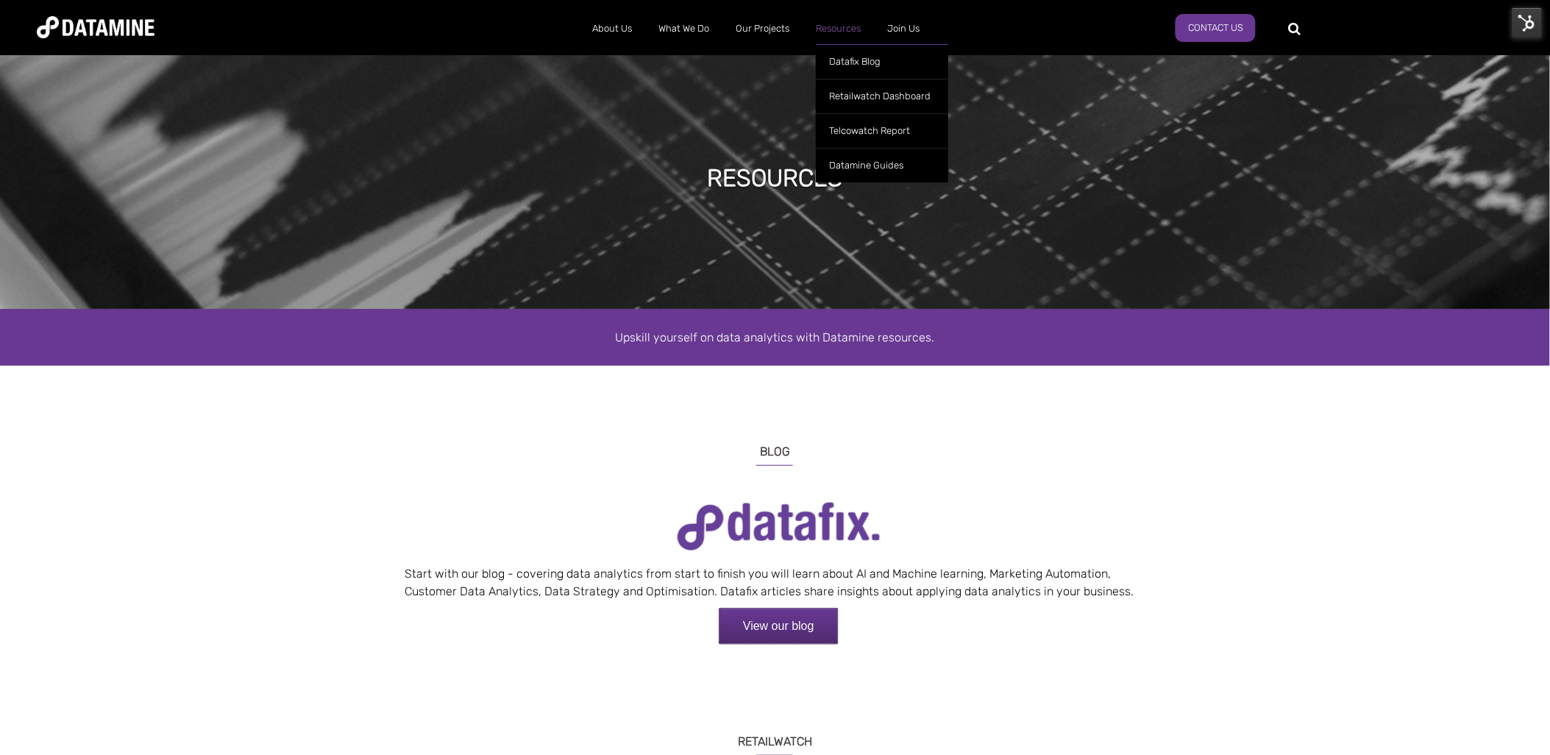
click at [845, 29] on link "Resources" at bounding box center [838, 29] width 71 height 38
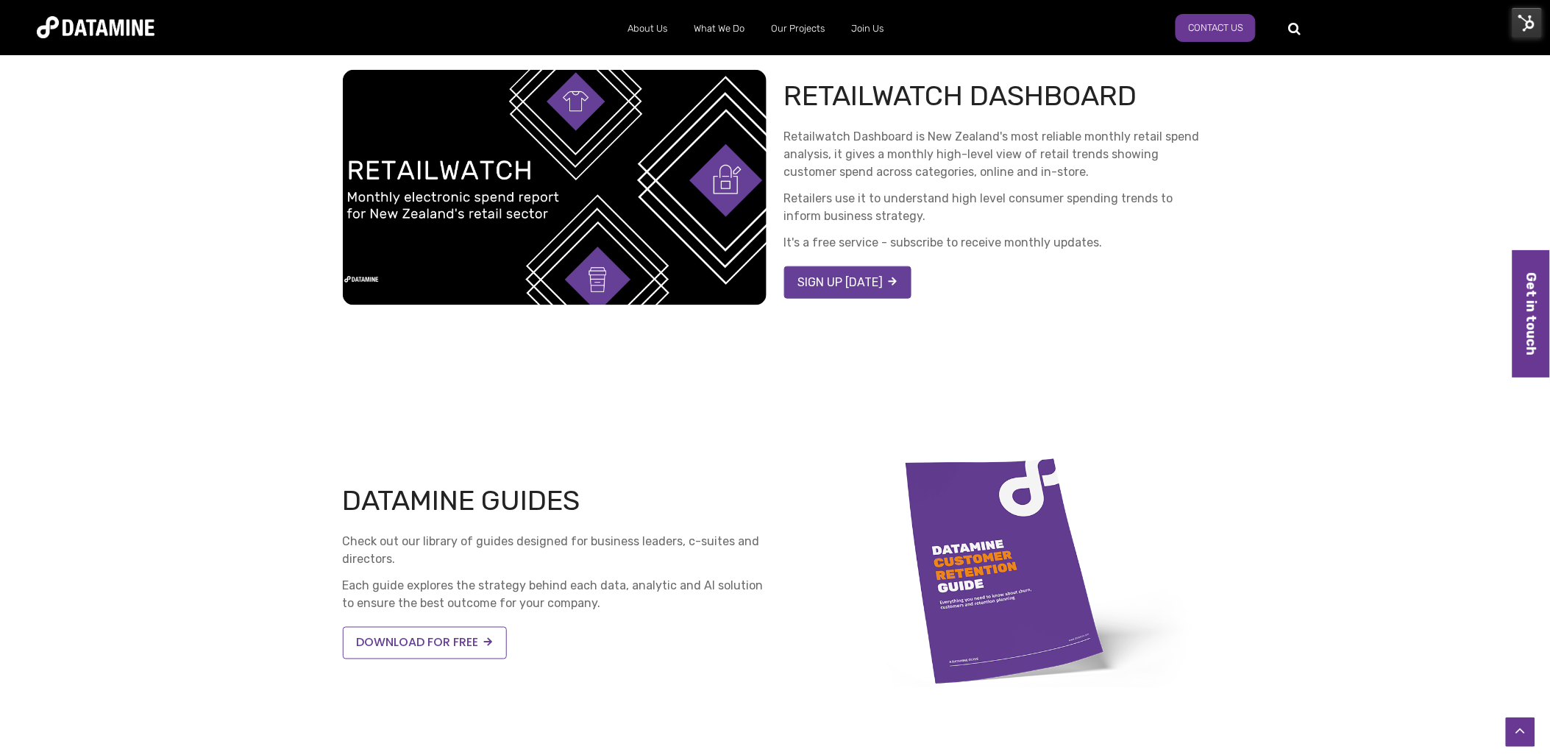
scroll to position [245, 0]
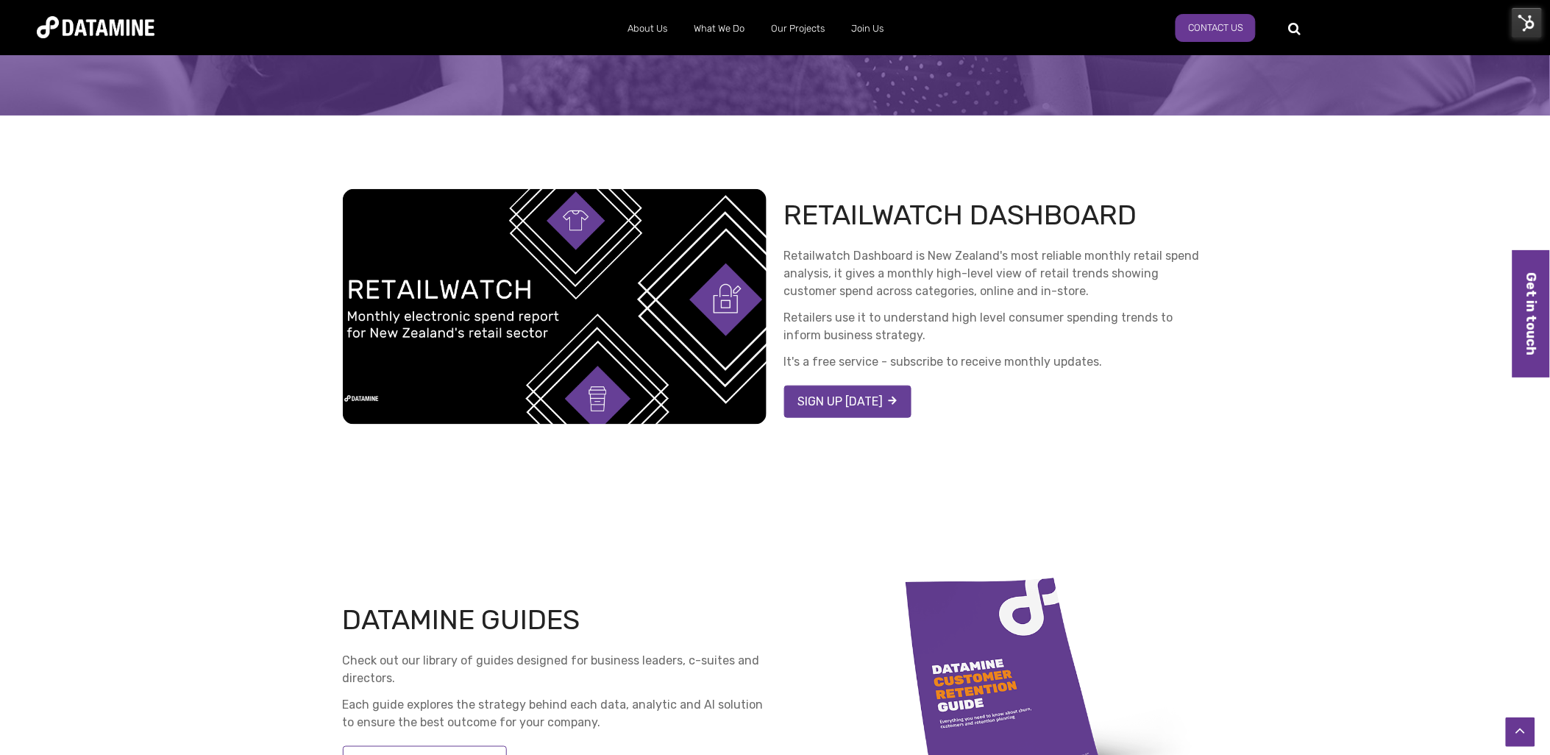
click at [845, 391] on link "SIGN UP [DATE]" at bounding box center [847, 402] width 127 height 32
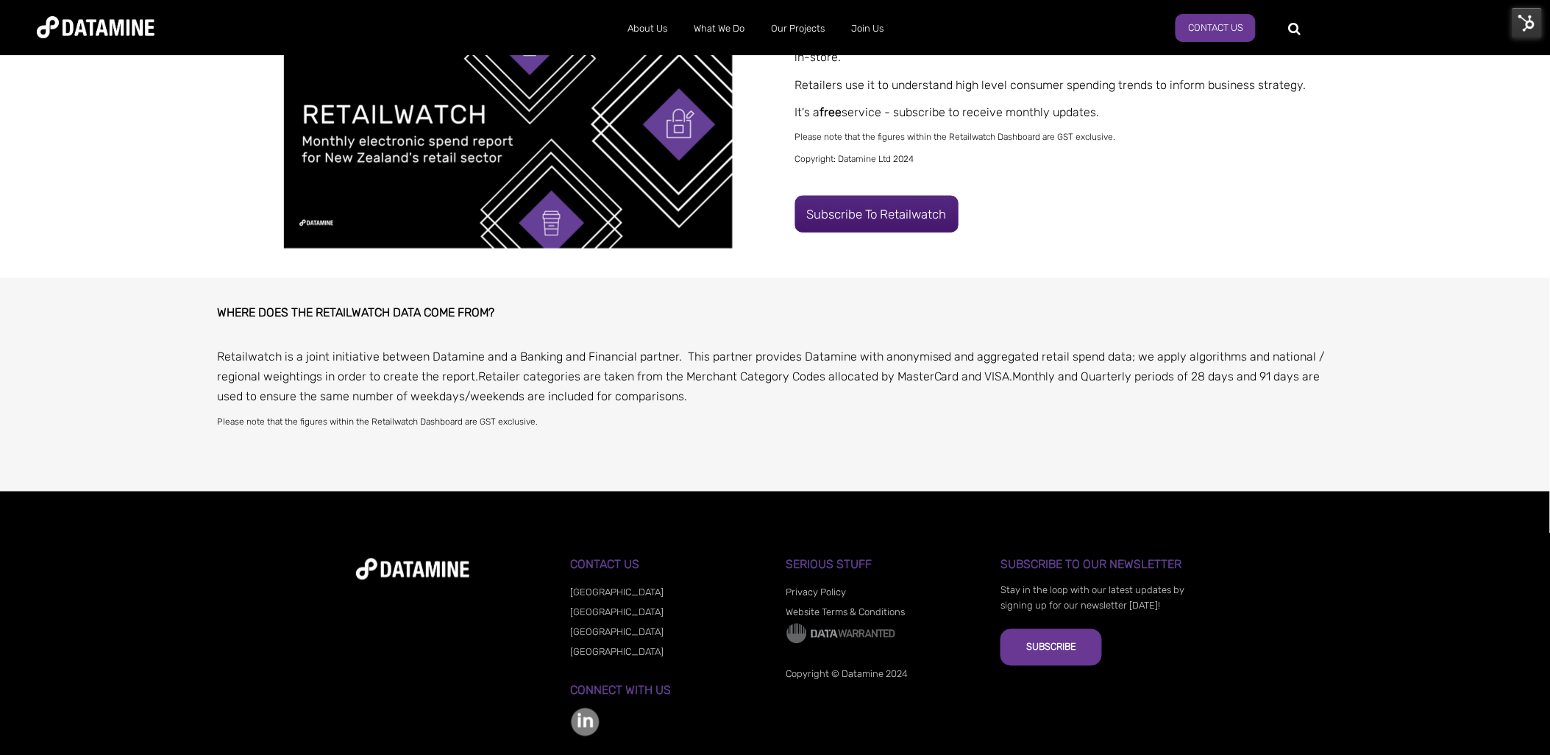
scroll to position [408, 0]
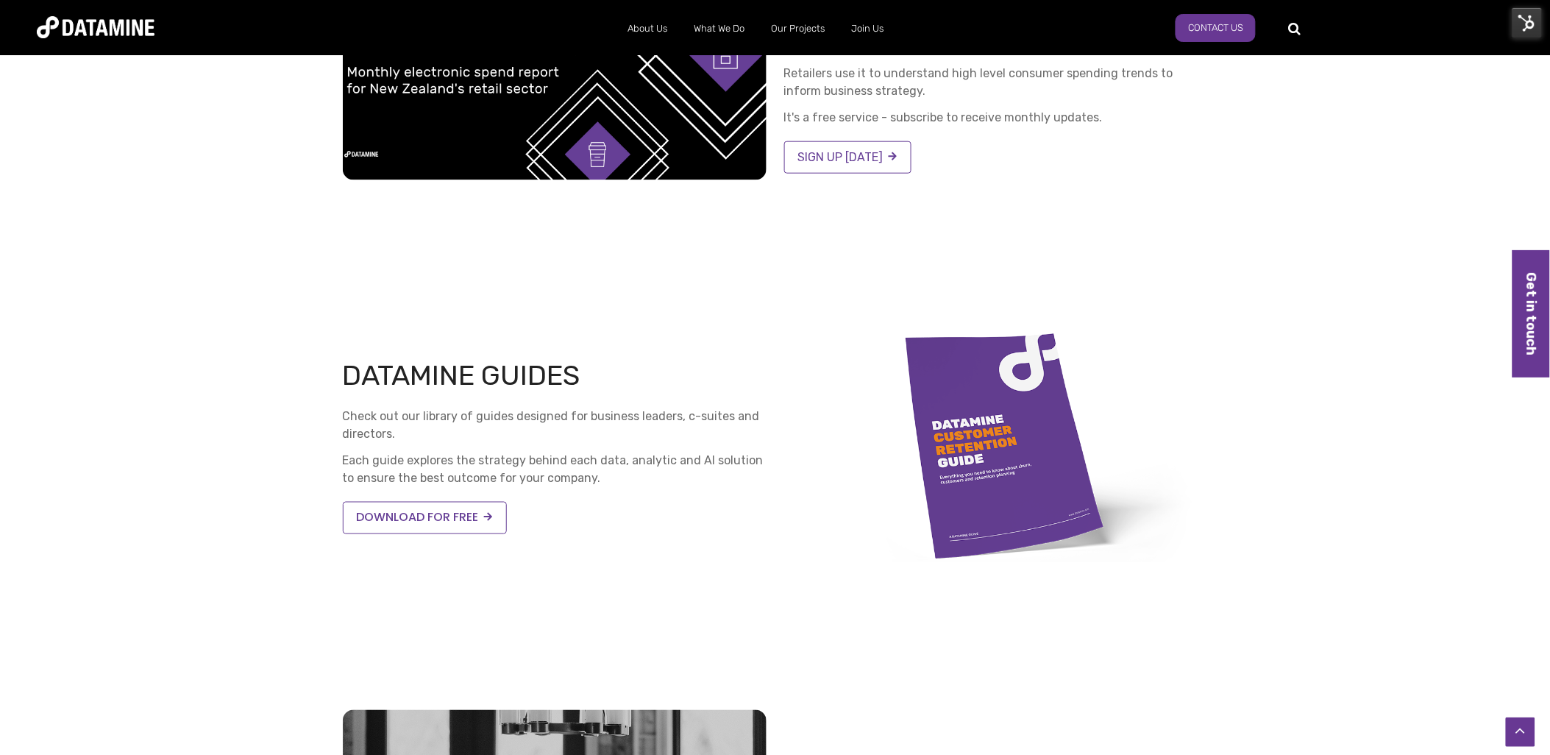
scroll to position [572, 0]
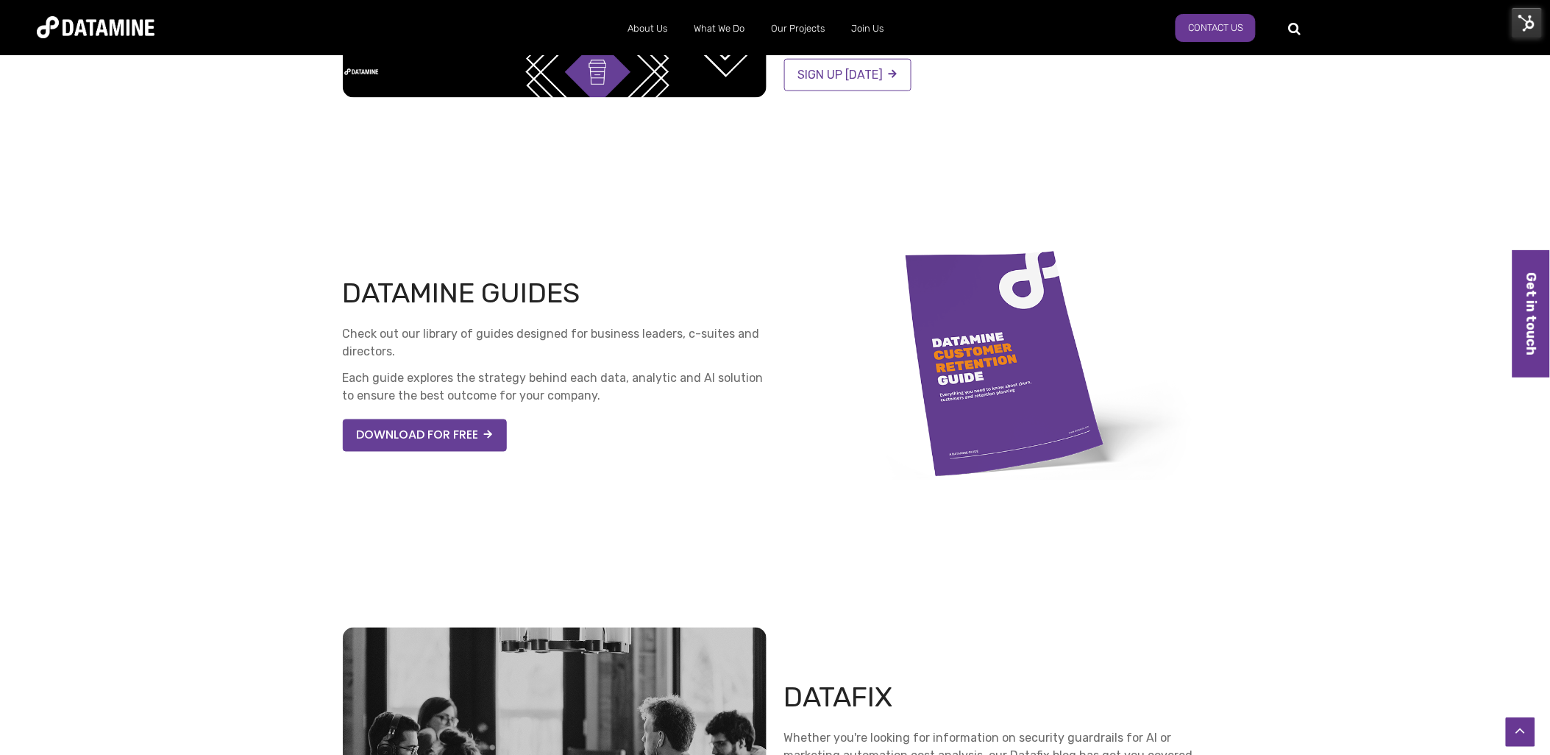
click at [445, 429] on link "DOWNLOAD FOR FREE" at bounding box center [425, 435] width 164 height 32
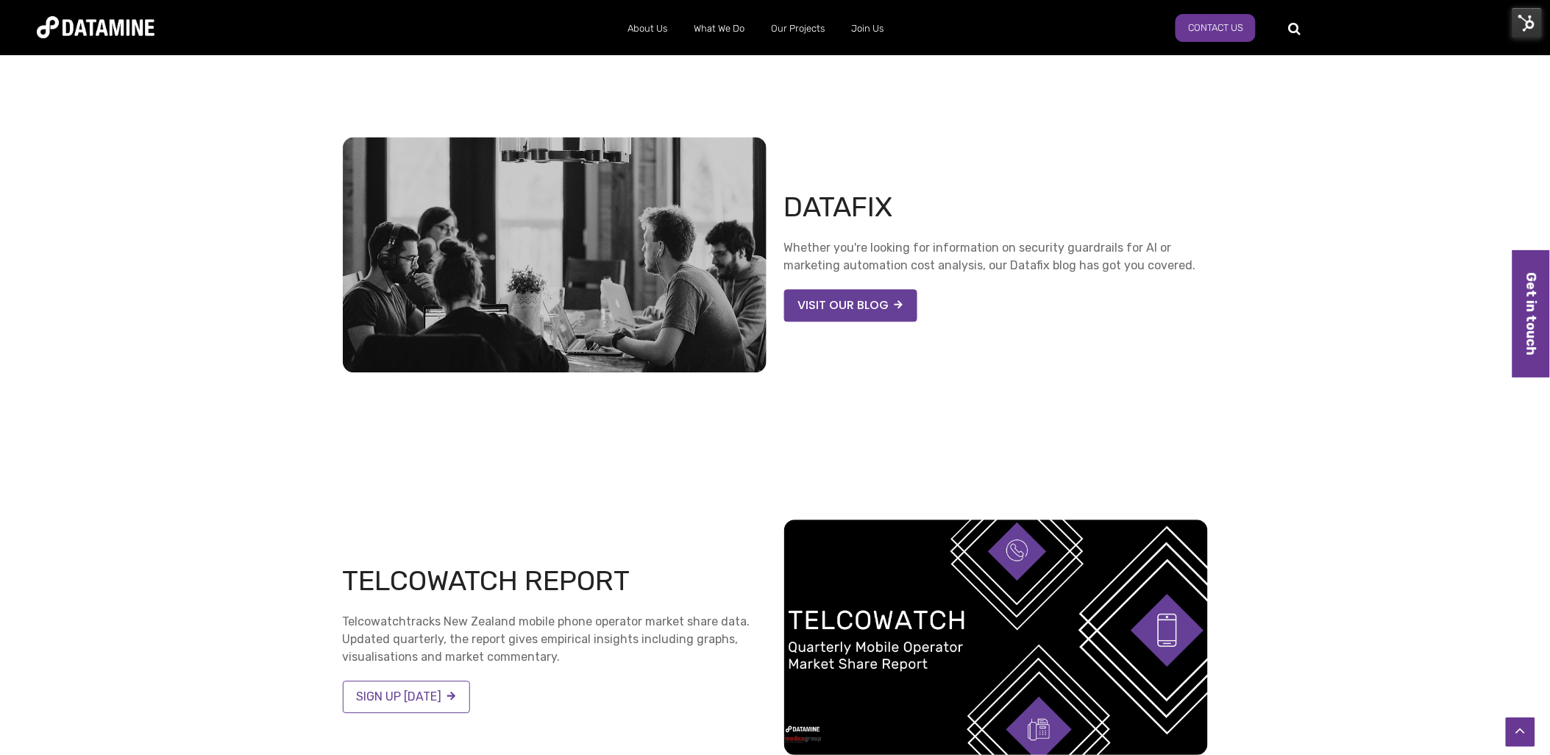
click at [827, 292] on link "VISIT OUR BLOG" at bounding box center [850, 305] width 133 height 32
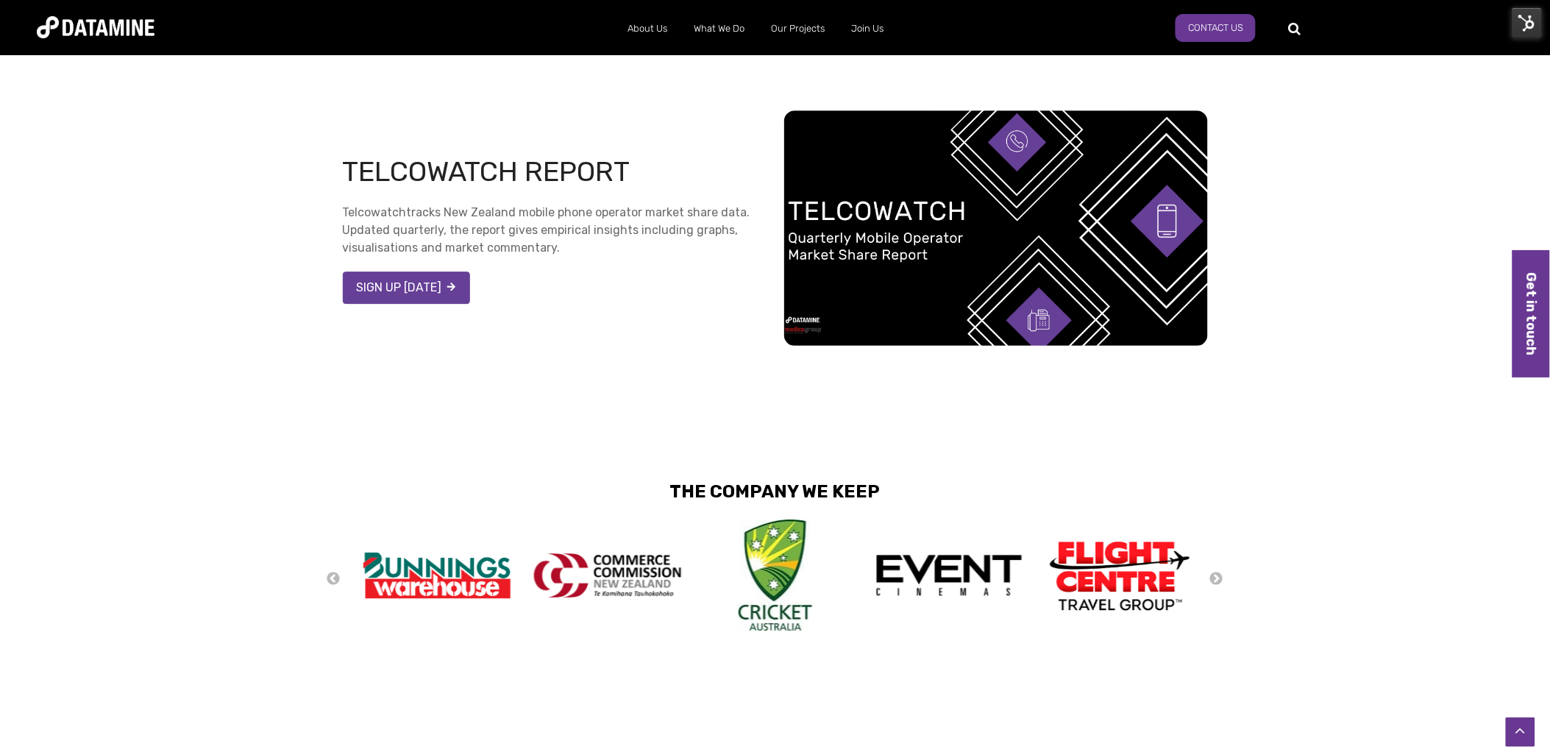
click at [414, 281] on link "SIGN UP [DATE]" at bounding box center [406, 288] width 127 height 32
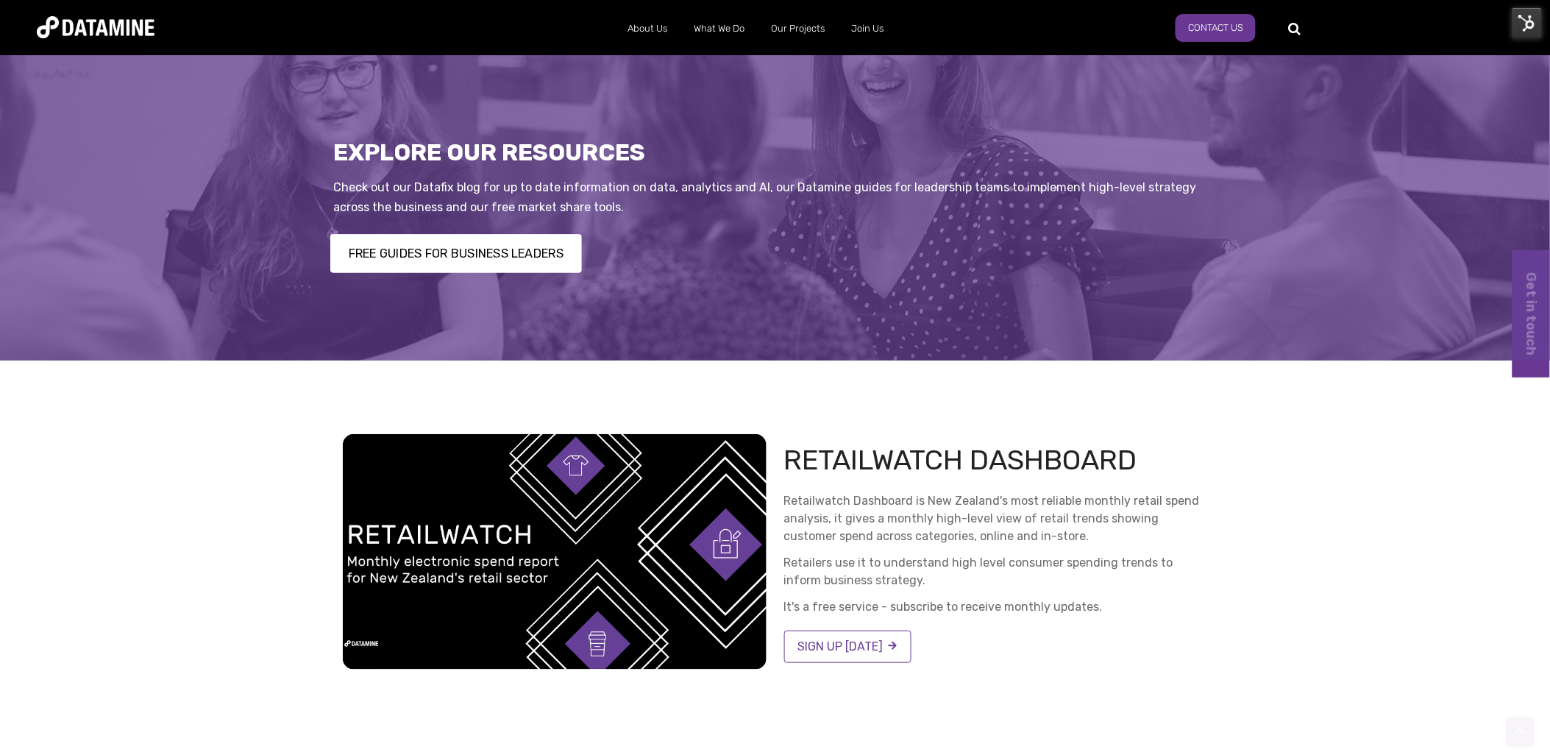
click at [458, 240] on link "FREE GUIDES FOR BUSINESS LEADERS" at bounding box center [456, 253] width 252 height 39
click at [1531, 15] on img at bounding box center [1527, 22] width 31 height 31
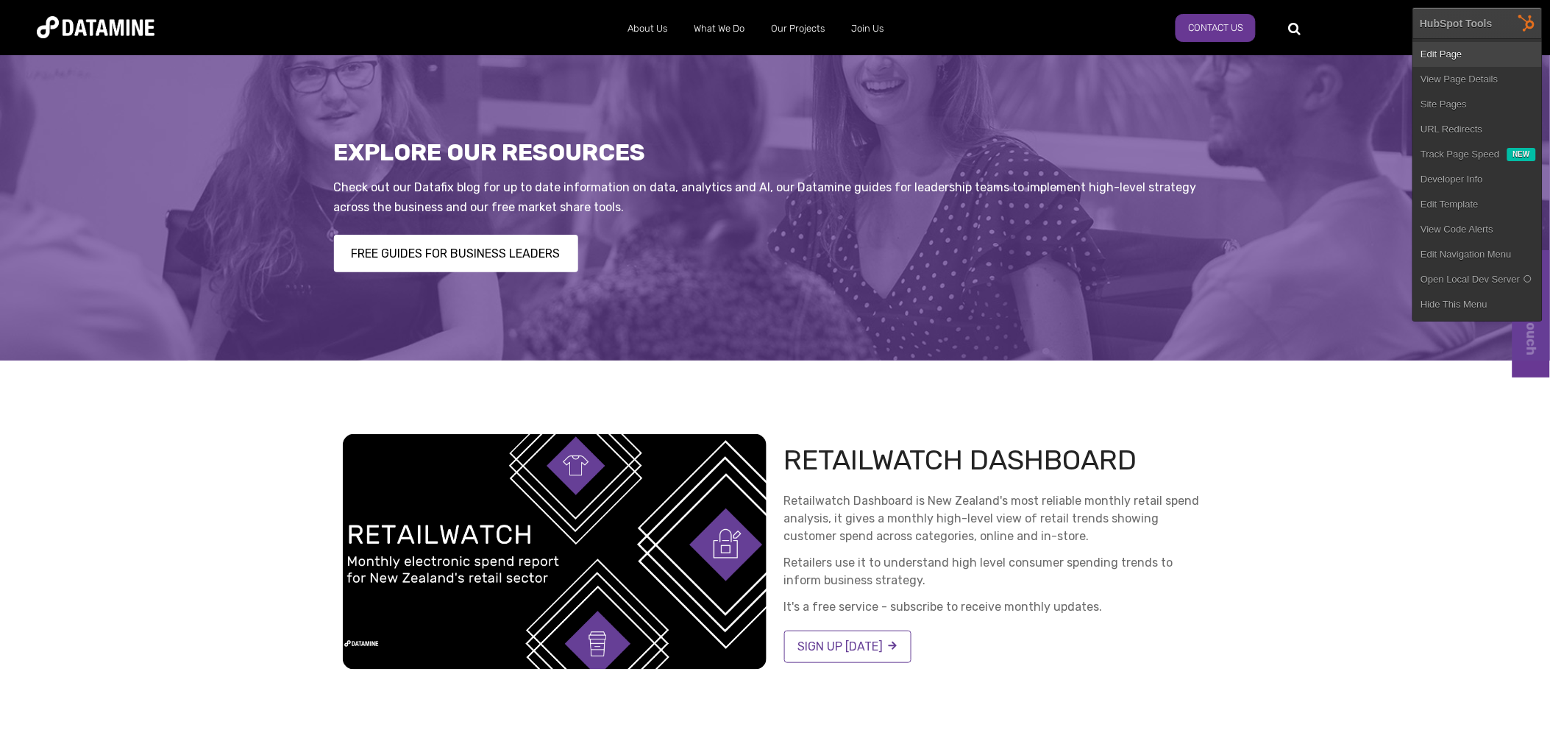
click at [1474, 48] on link "Edit Page" at bounding box center [1478, 54] width 129 height 25
